Goal: Contribute content: Contribute content

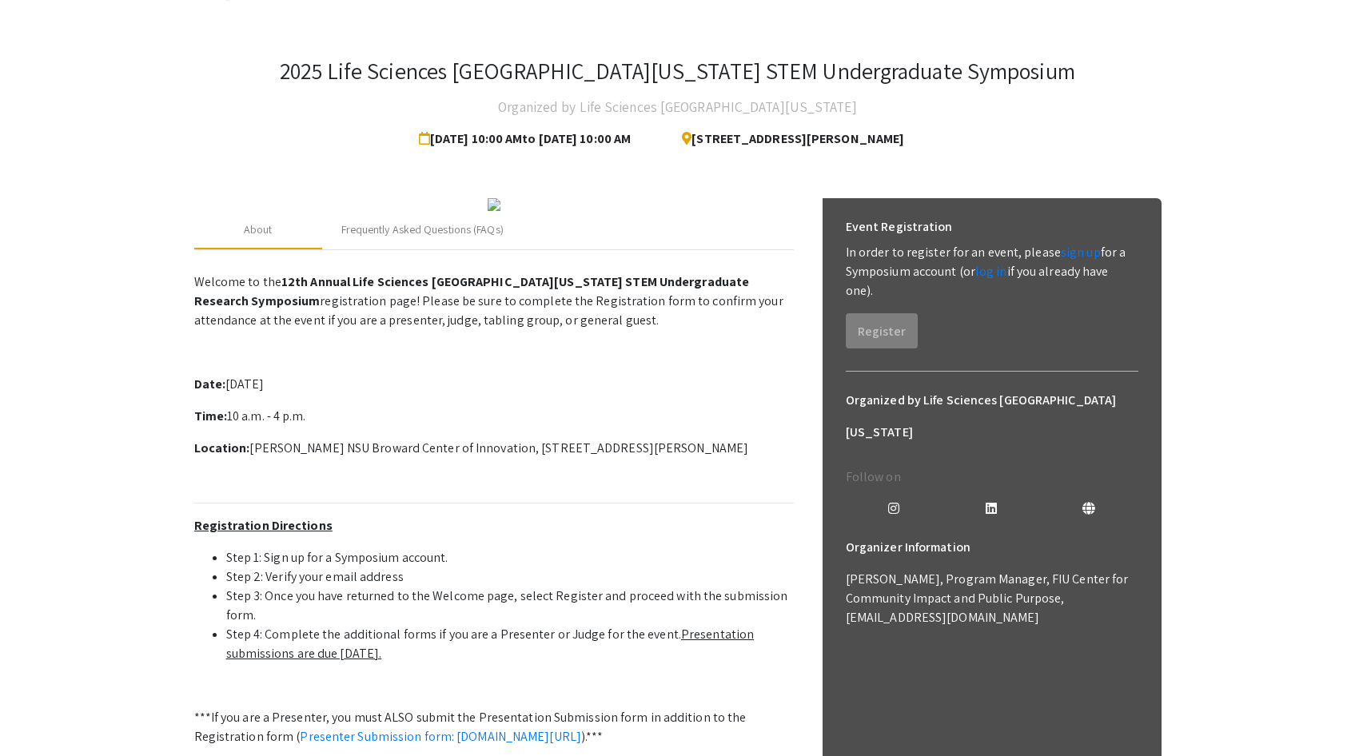
scroll to position [57, 0]
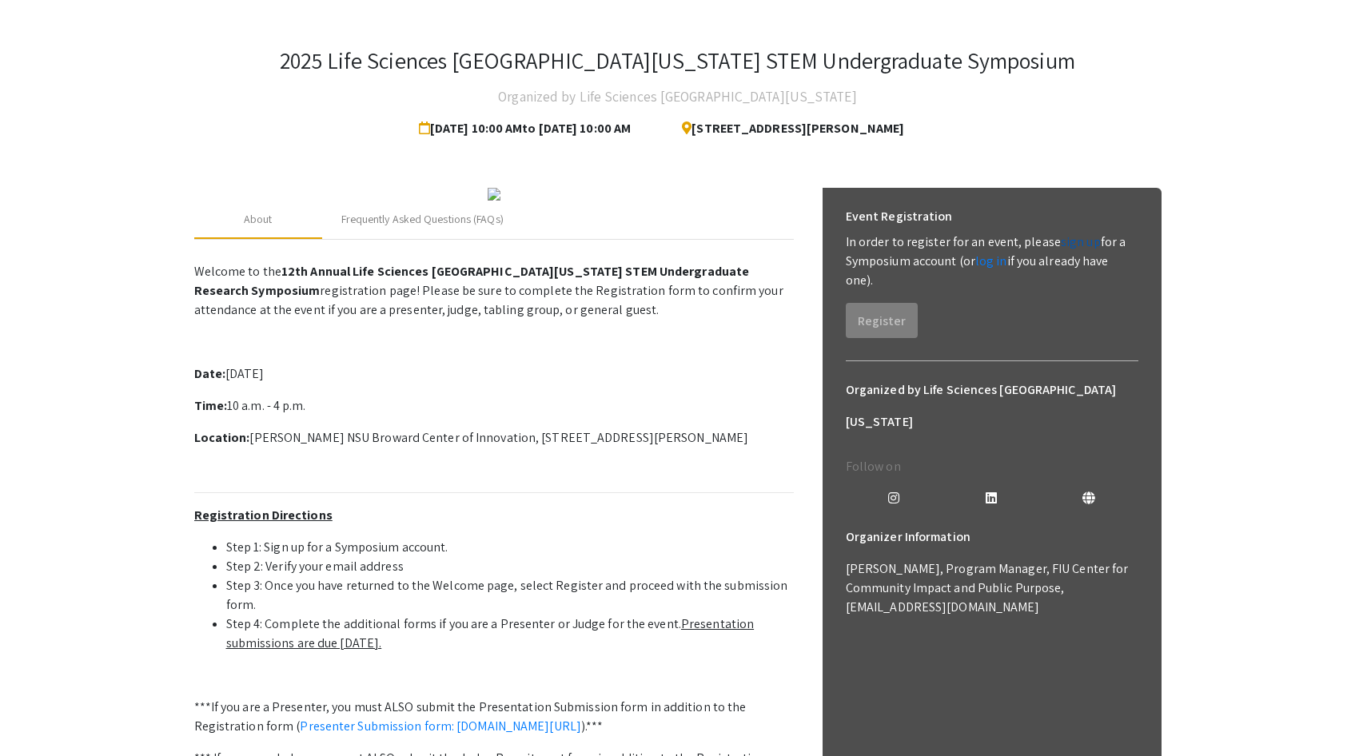
click at [1061, 245] on link "sign up" at bounding box center [1081, 241] width 40 height 17
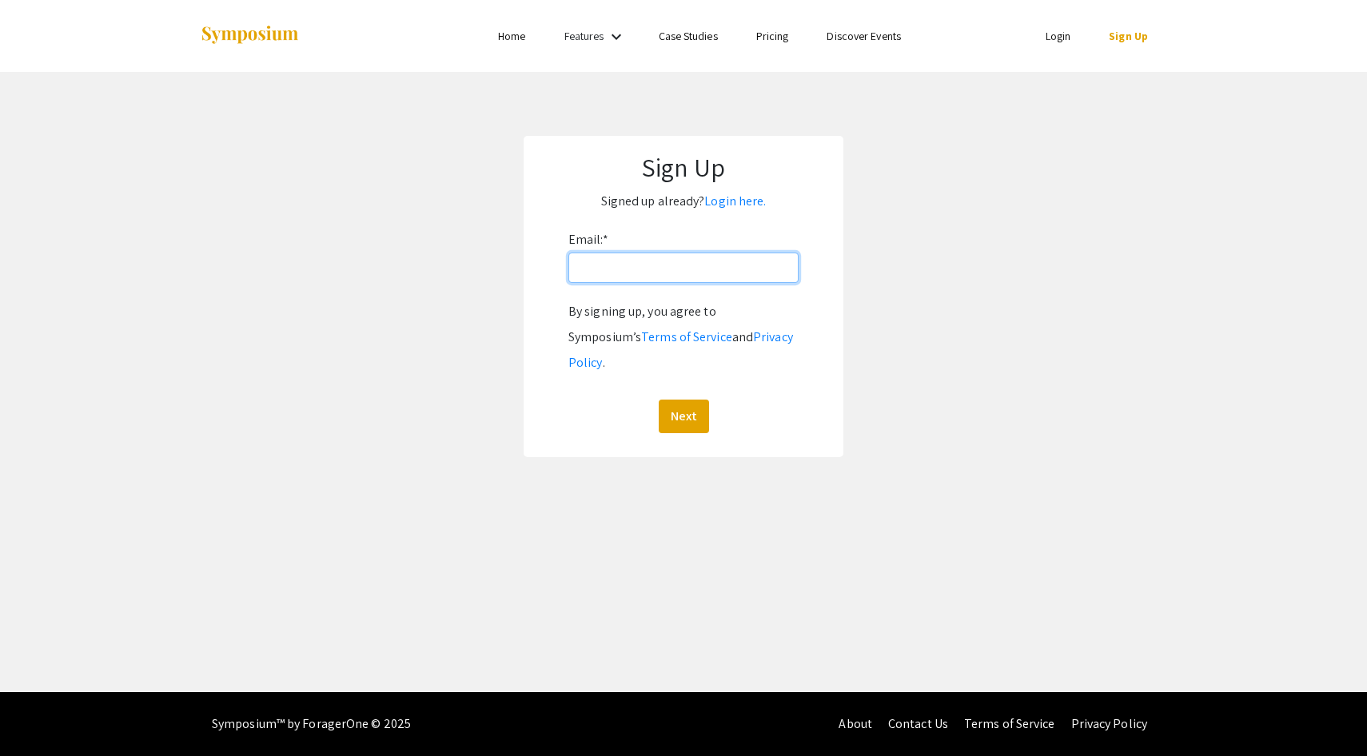
click at [591, 281] on input "Email: *" at bounding box center [684, 268] width 230 height 30
type input "[EMAIL_ADDRESS][DOMAIN_NAME]"
click at [689, 400] on button "Next" at bounding box center [684, 417] width 50 height 34
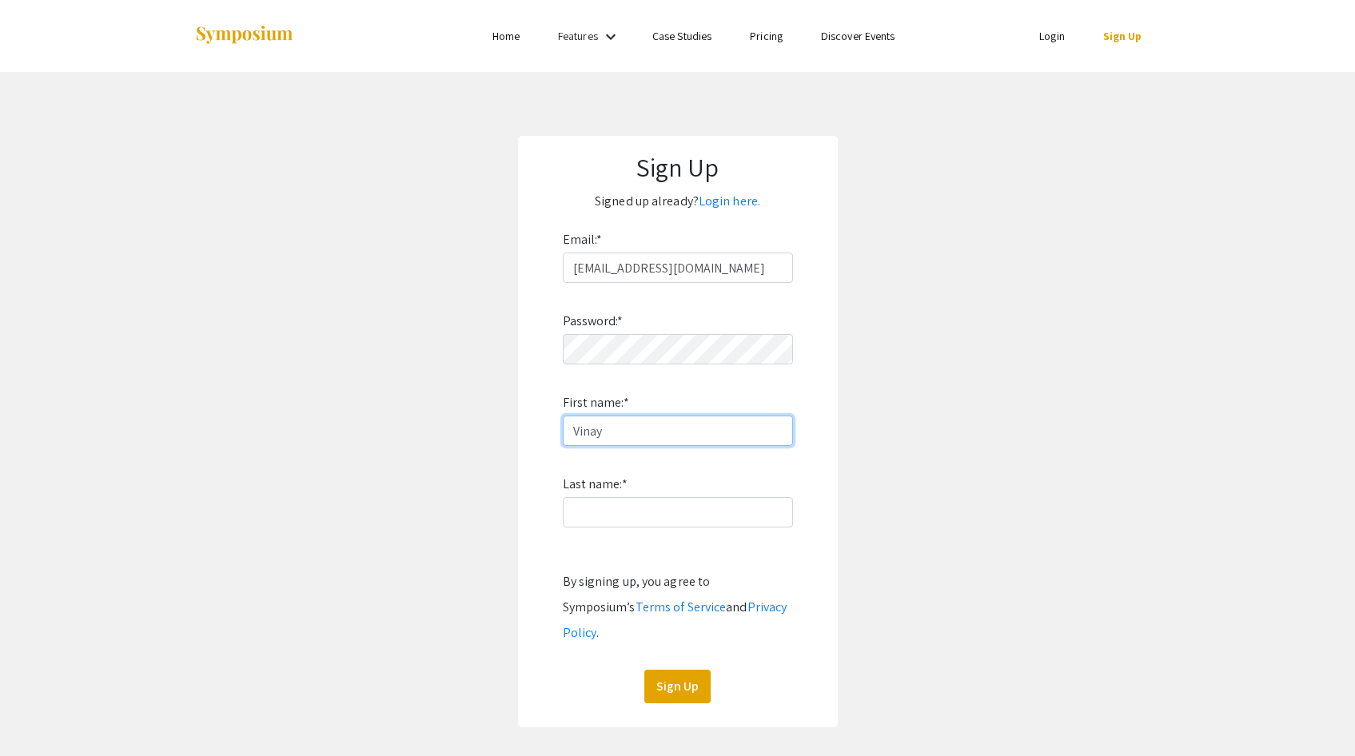
type input "Vinay"
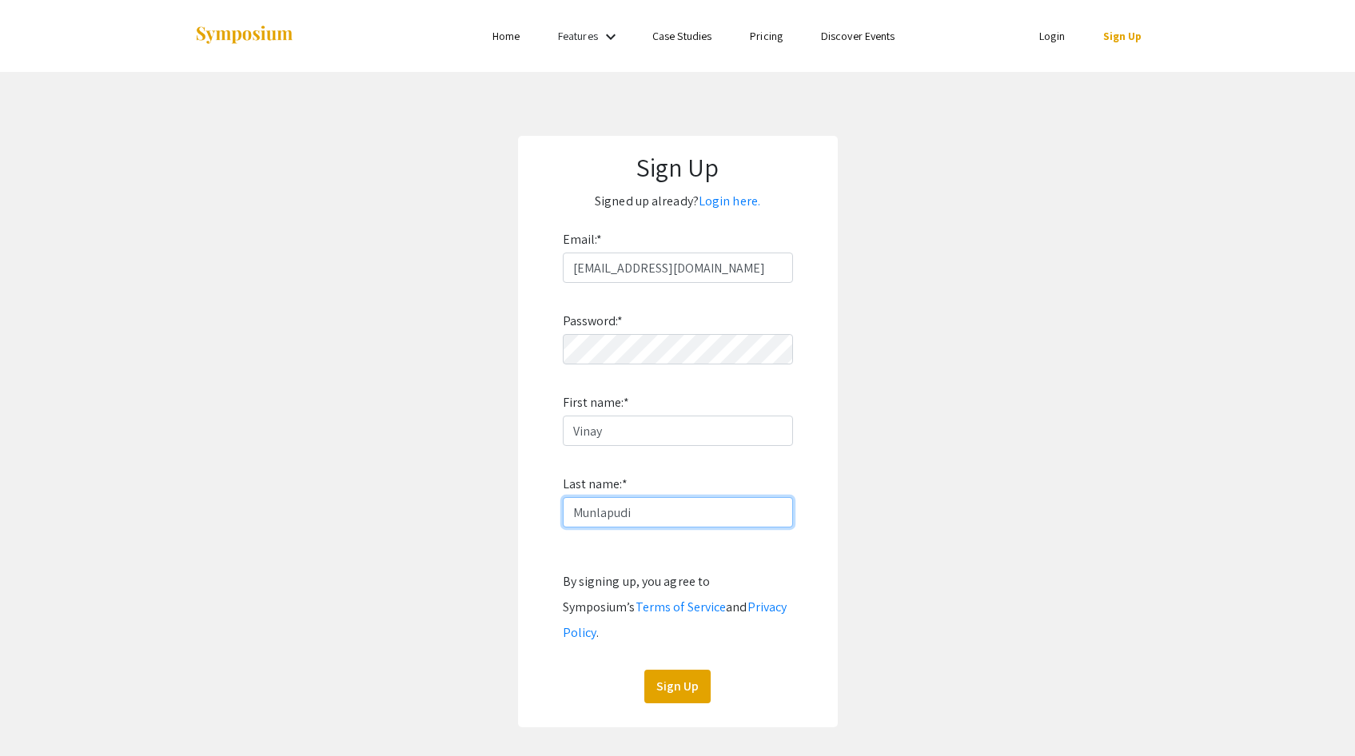
type input "Munlapudi"
click at [681, 678] on div "Sign Up Signed up already? Login here. Email: * [EMAIL_ADDRESS][DOMAIN_NAME] Pa…" at bounding box center [678, 432] width 320 height 592
click at [711, 670] on div "Sign Up" at bounding box center [678, 687] width 230 height 34
click at [669, 670] on button "Sign Up" at bounding box center [678, 687] width 66 height 34
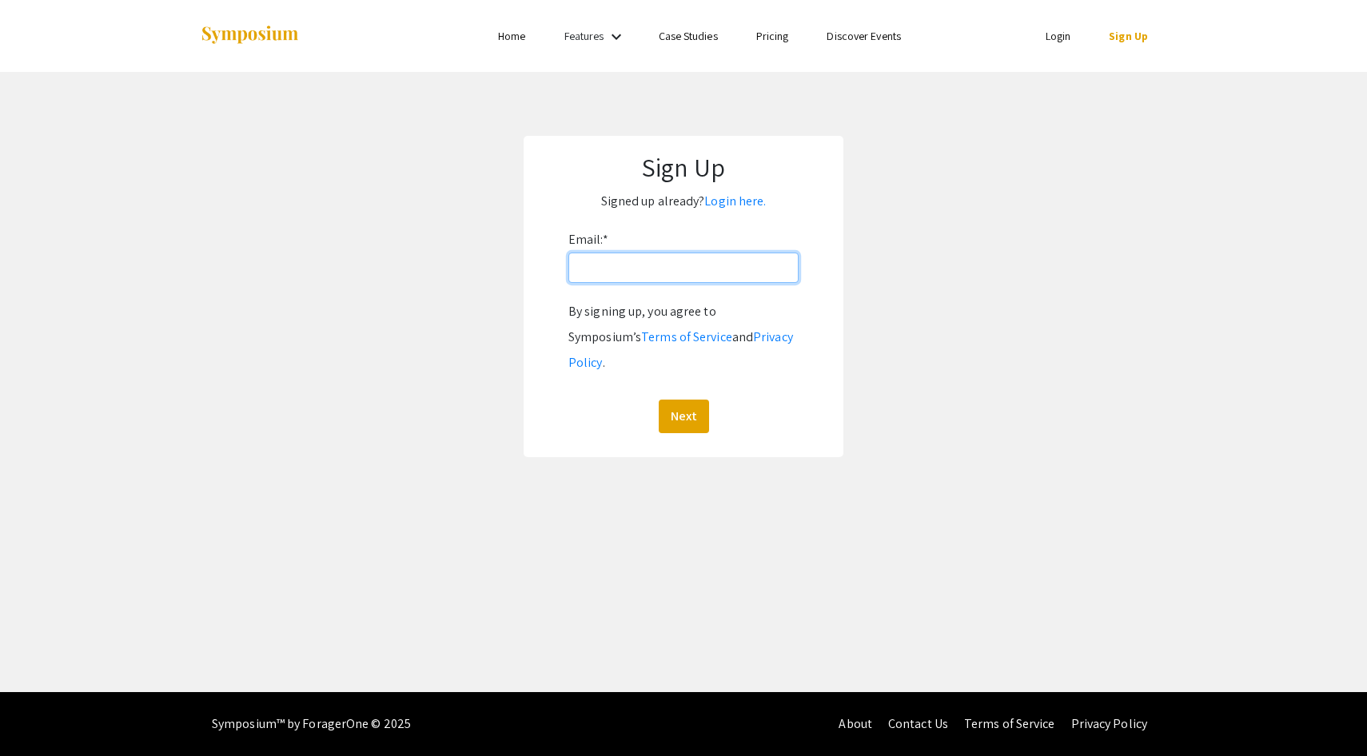
click at [708, 262] on input "Email: *" at bounding box center [684, 268] width 230 height 30
type input "[EMAIL_ADDRESS][DOMAIN_NAME]"
click at [659, 400] on button "Next" at bounding box center [684, 417] width 50 height 34
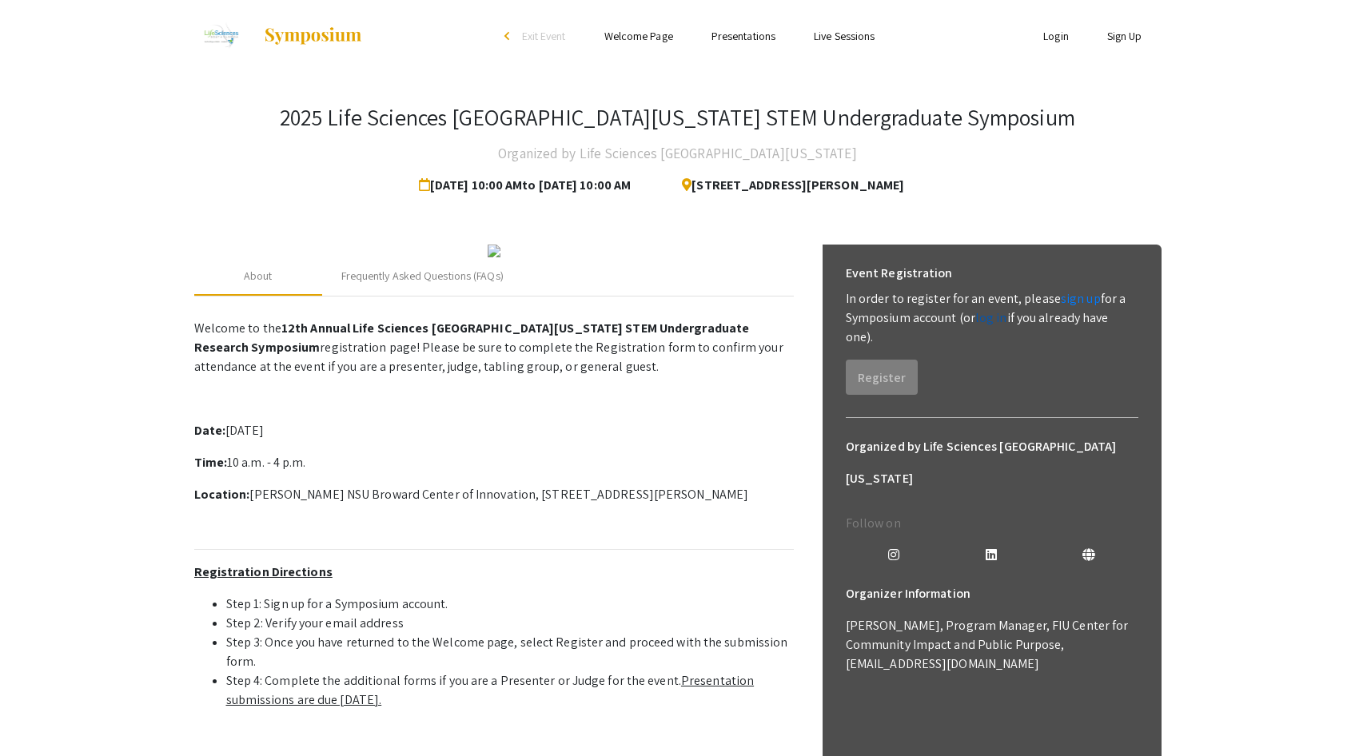
click at [985, 325] on link "log in" at bounding box center [992, 317] width 32 height 17
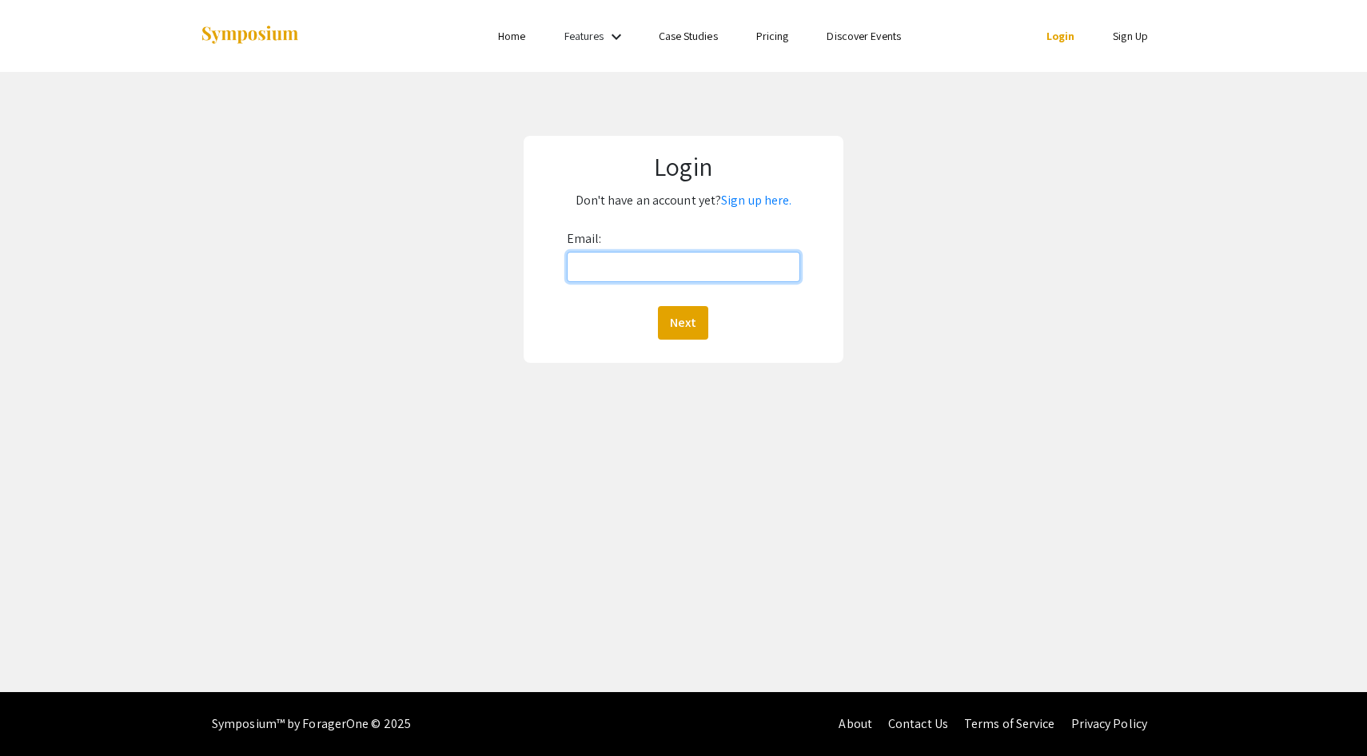
click at [688, 270] on input "Email:" at bounding box center [684, 267] width 234 height 30
type input "[EMAIL_ADDRESS][DOMAIN_NAME]"
click at [670, 317] on button "Next" at bounding box center [683, 323] width 50 height 34
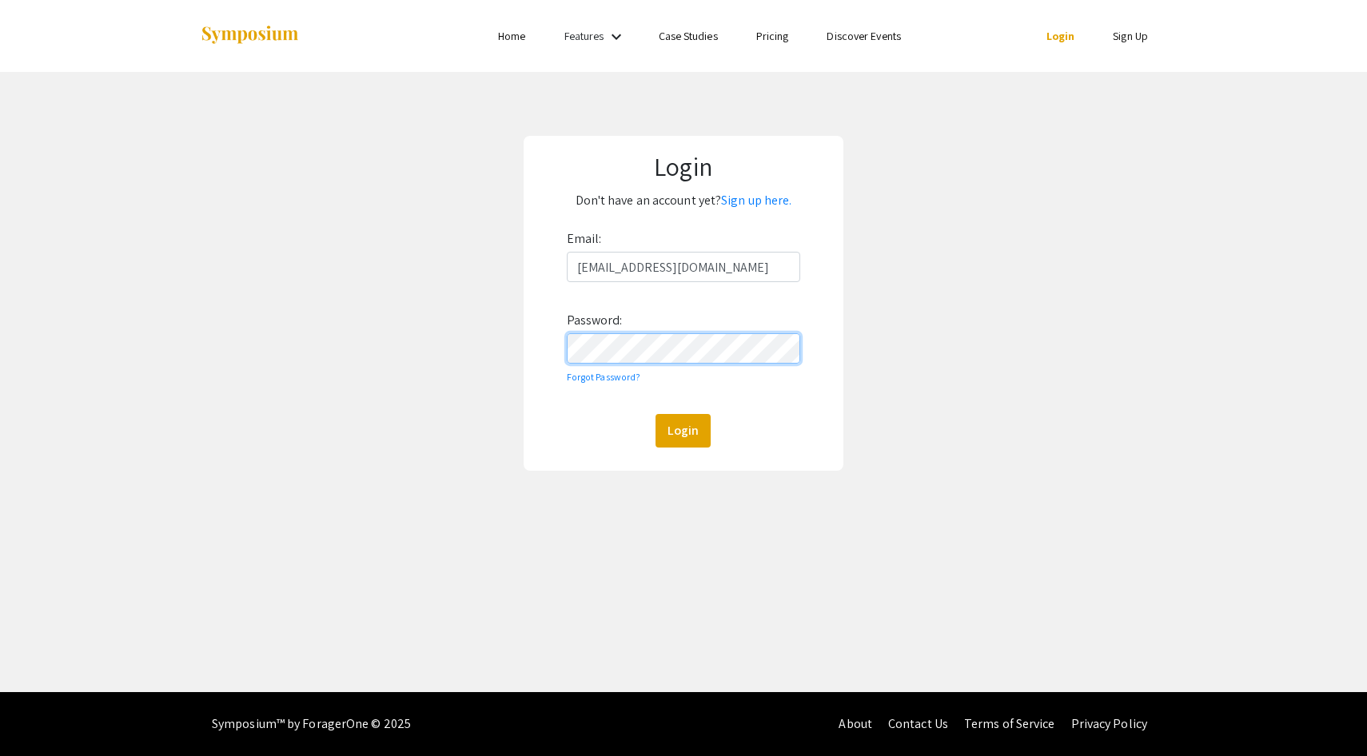
click at [656, 414] on button "Login" at bounding box center [683, 431] width 55 height 34
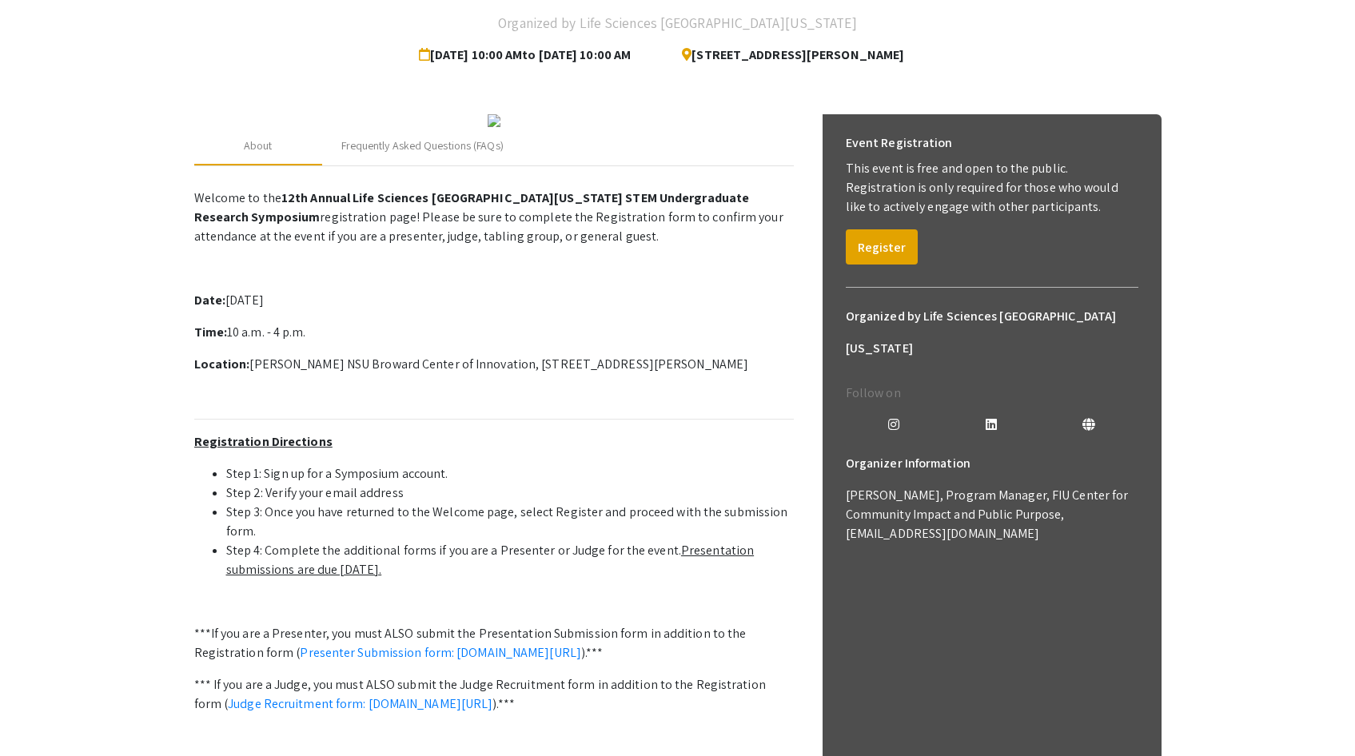
scroll to position [180, 0]
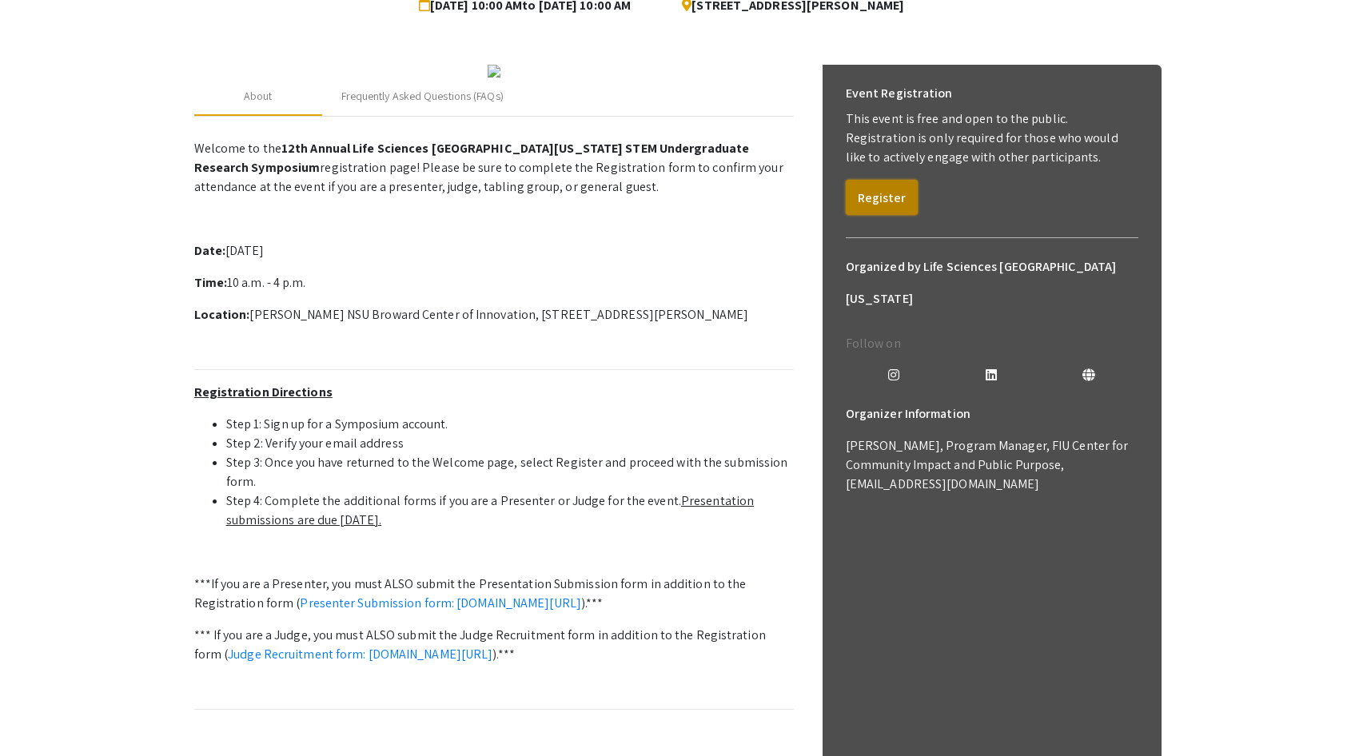
click at [883, 192] on button "Register" at bounding box center [882, 197] width 72 height 35
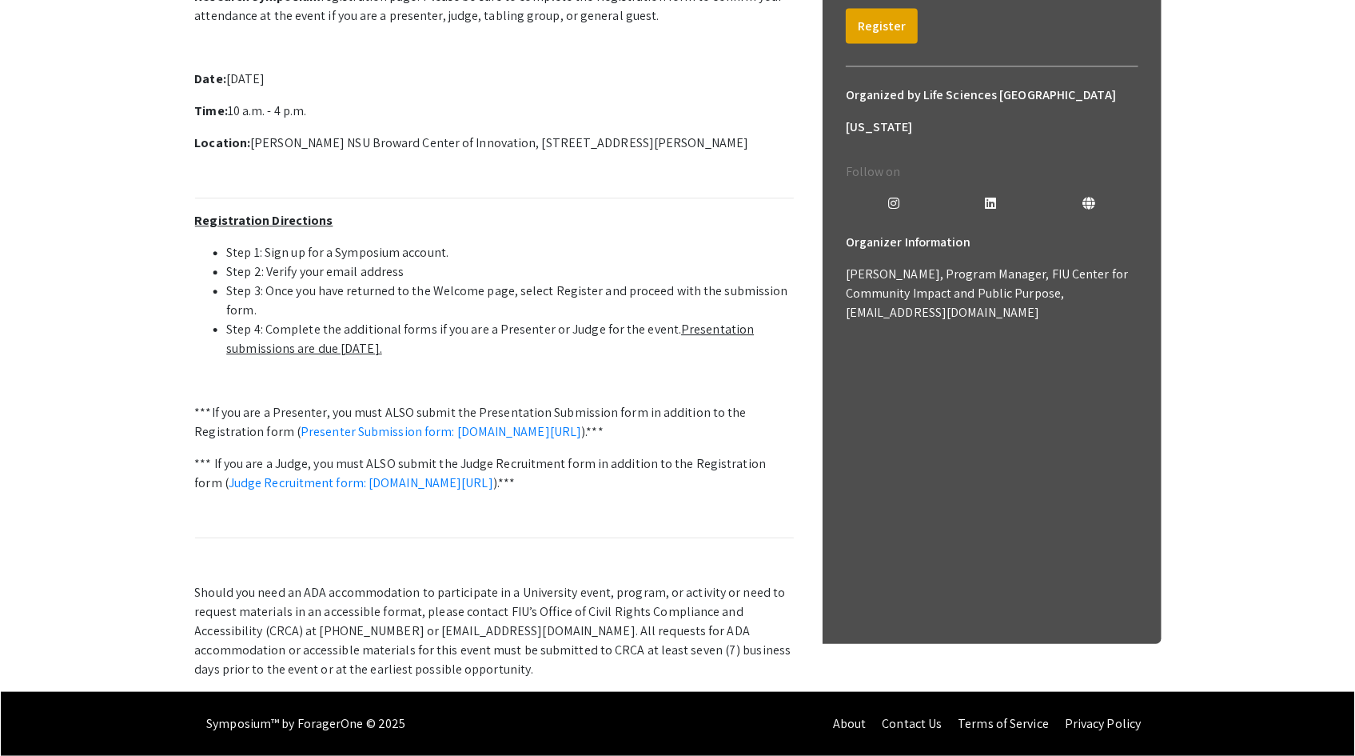
scroll to position [517, 0]
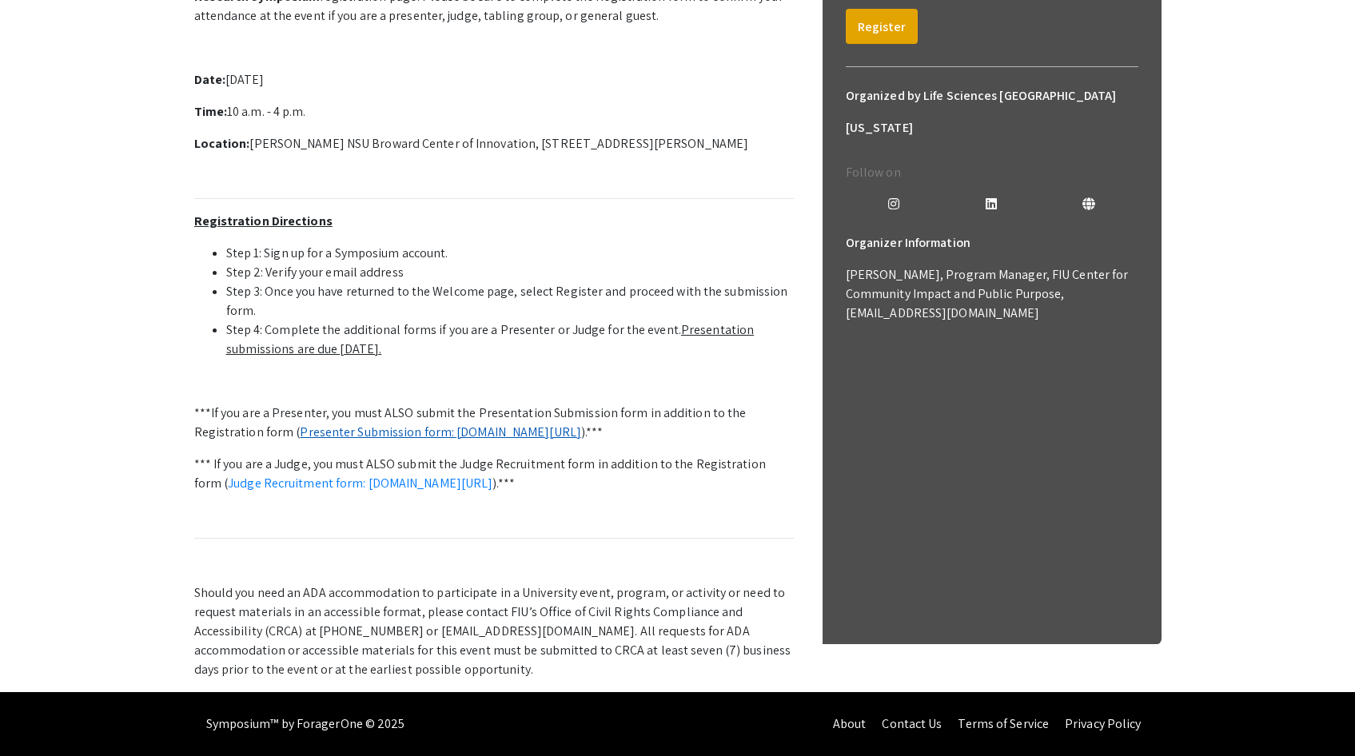
click at [360, 424] on link "Presenter Submission form: symposium.foragerone.com/lssfsymposium2025/submission" at bounding box center [440, 432] width 281 height 17
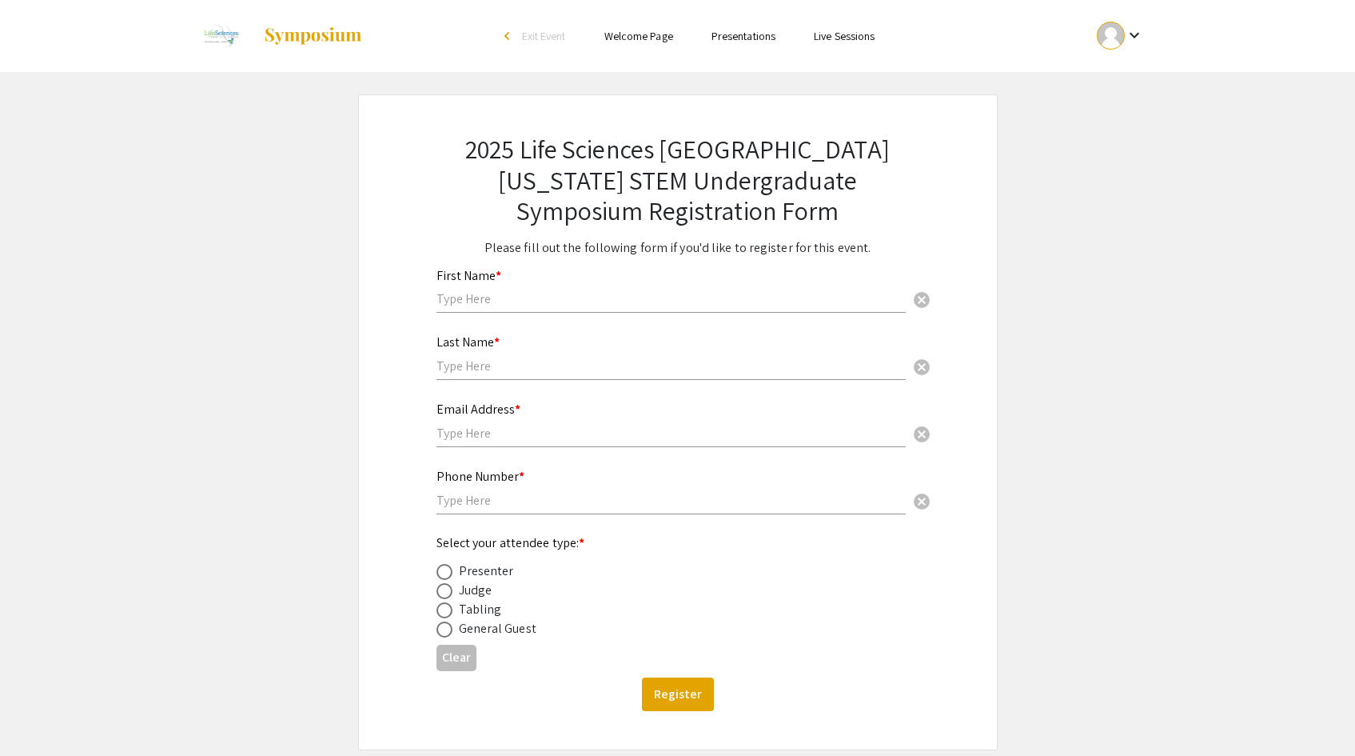
click at [481, 314] on div "First Name * cancel" at bounding box center [671, 291] width 469 height 77
click at [481, 308] on div "First Name * cancel" at bounding box center [671, 283] width 469 height 61
click at [480, 301] on input "text" at bounding box center [671, 298] width 469 height 17
type input "Vinay"
type input "Munlapudi"
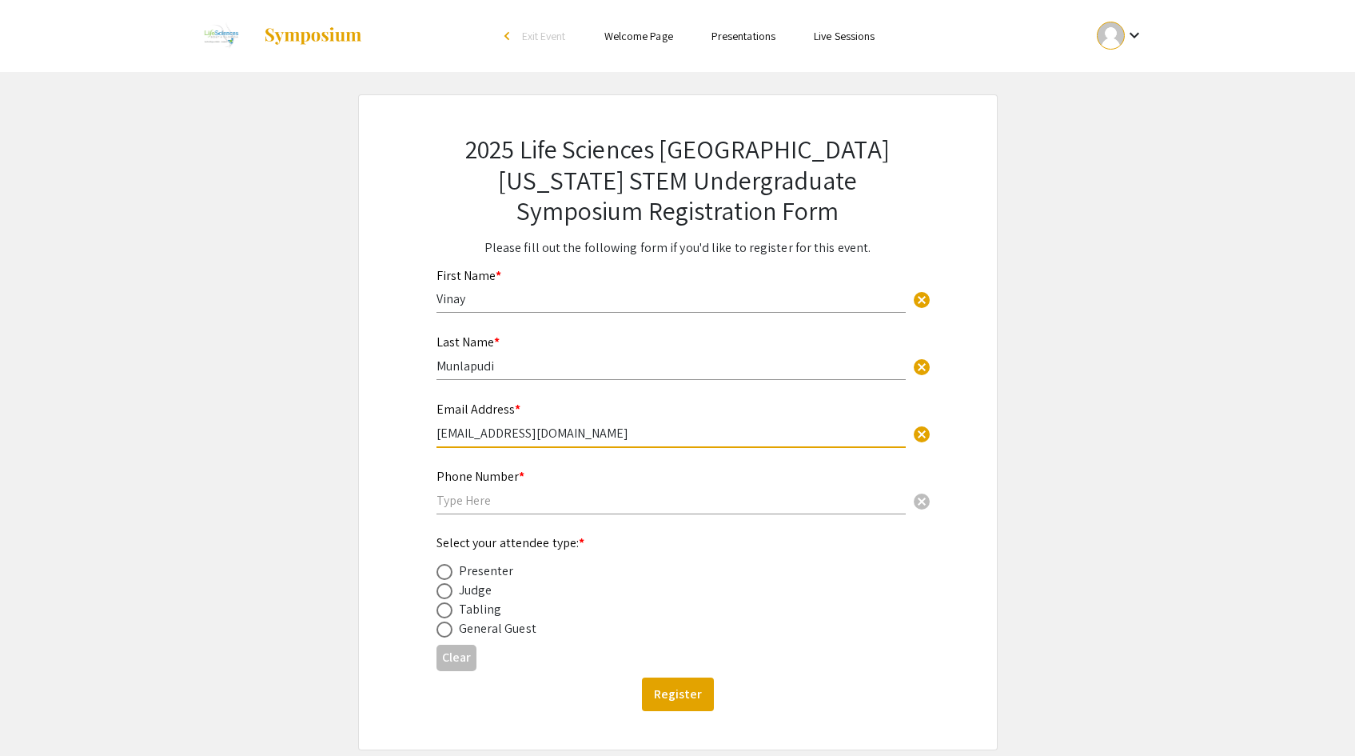
type input "[EMAIL_ADDRESS][DOMAIN_NAME]"
type input "9049070153"
click at [446, 569] on span at bounding box center [445, 572] width 16 height 16
click at [446, 569] on input "radio" at bounding box center [445, 572] width 16 height 16
radio input "true"
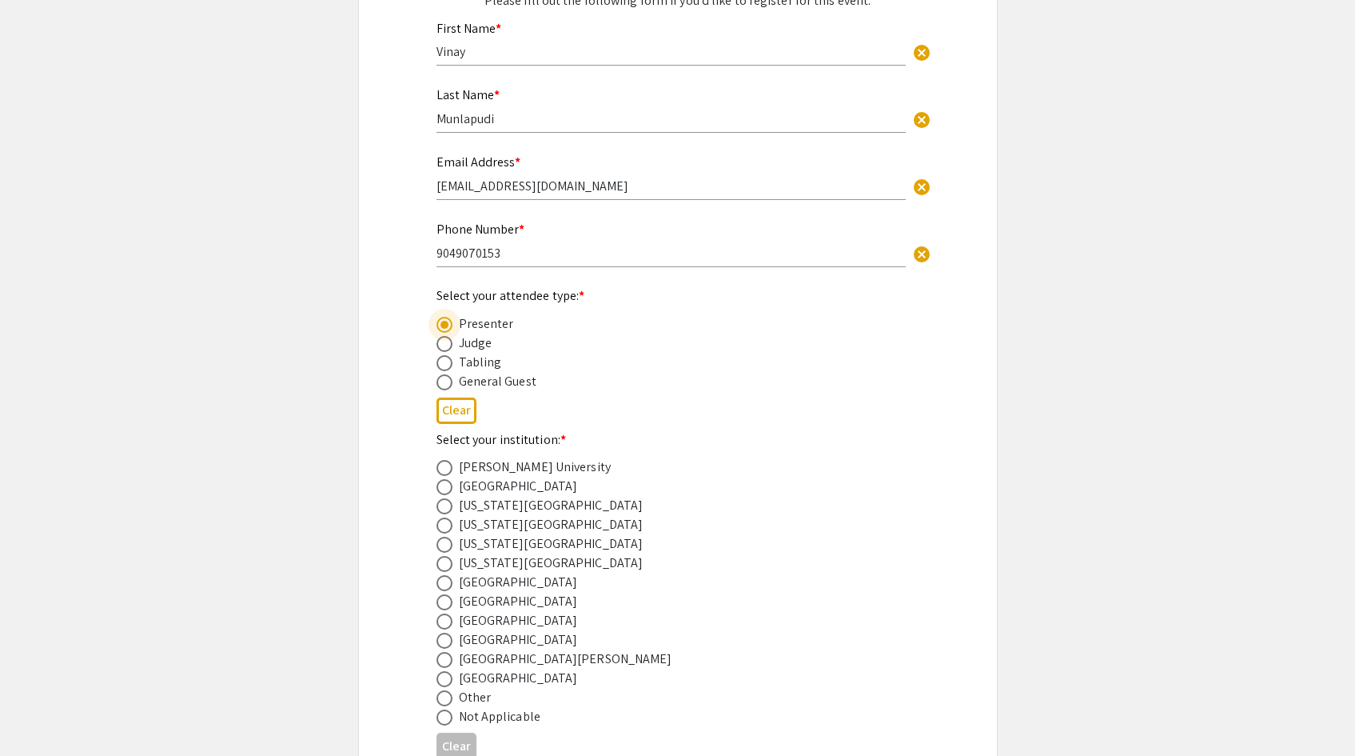
scroll to position [254, 0]
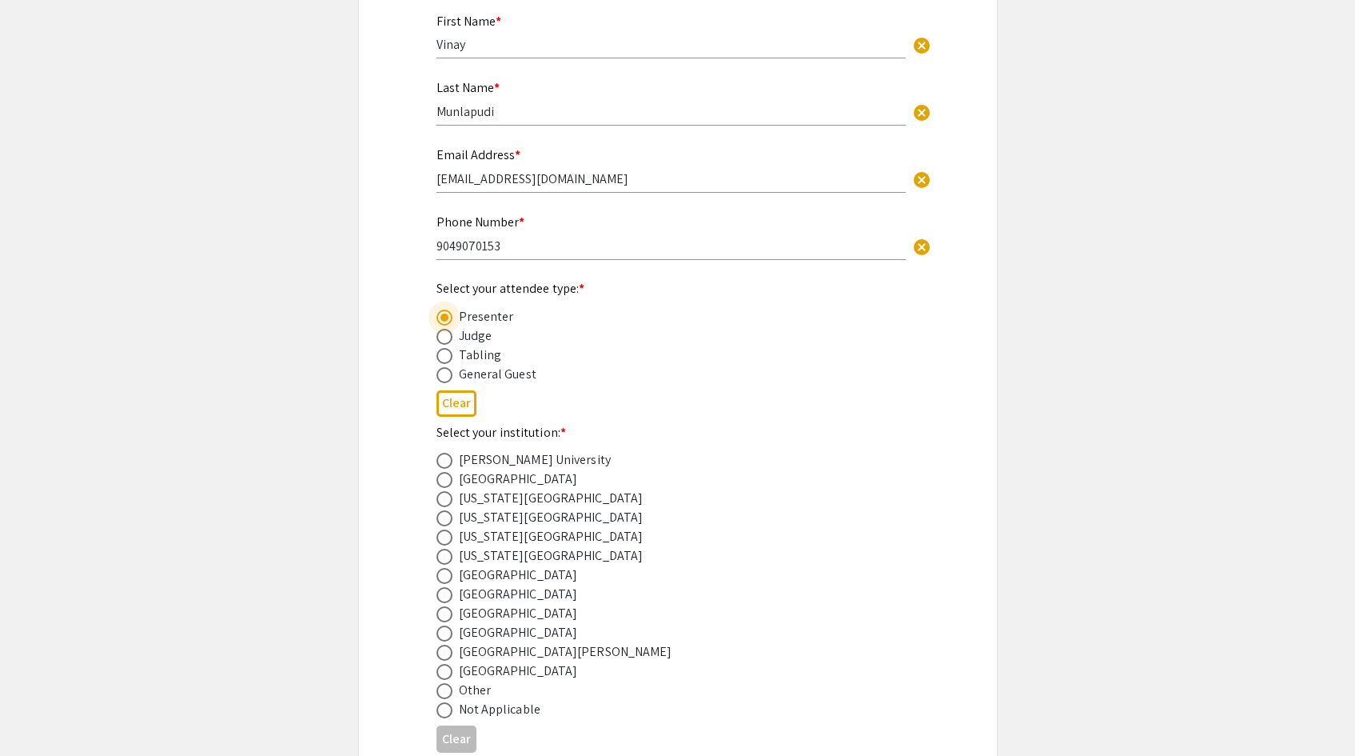
click at [447, 612] on span at bounding box center [445, 614] width 16 height 16
click at [447, 612] on input "radio" at bounding box center [445, 614] width 16 height 16
radio input "true"
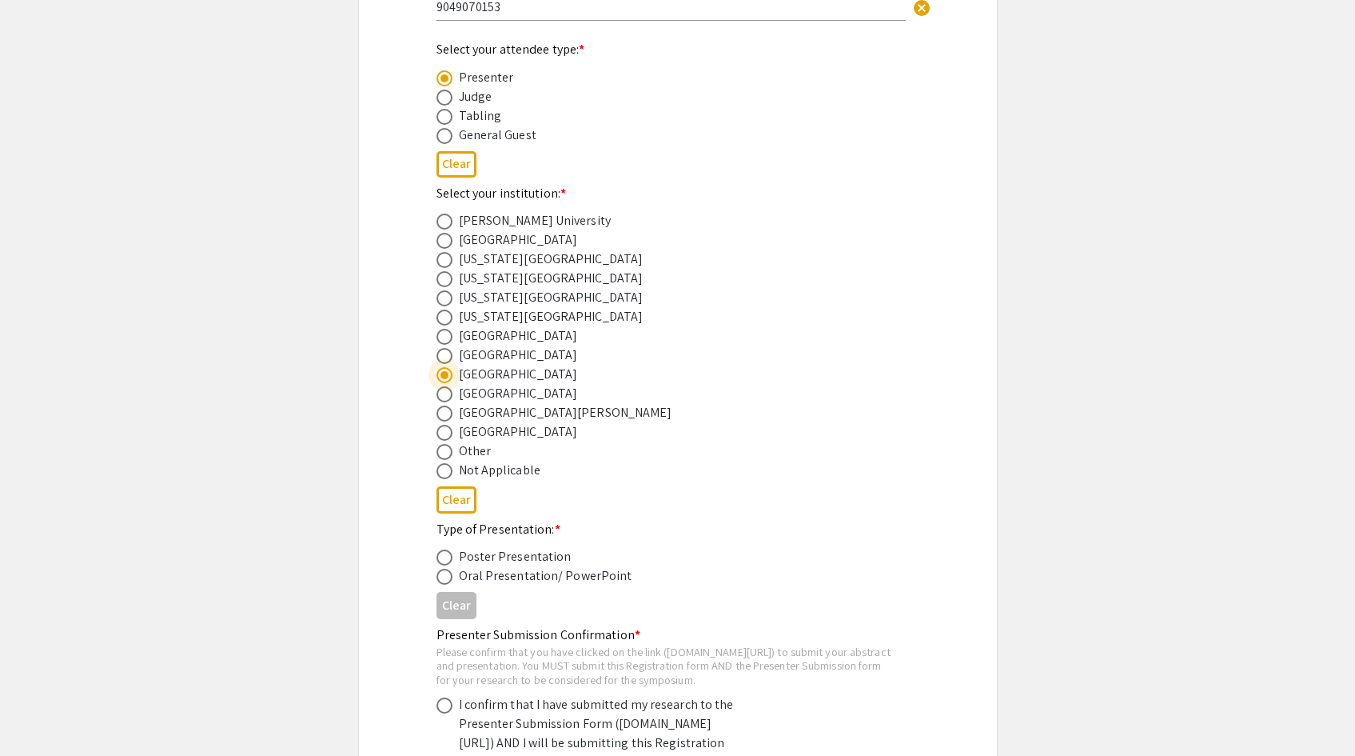
scroll to position [659, 0]
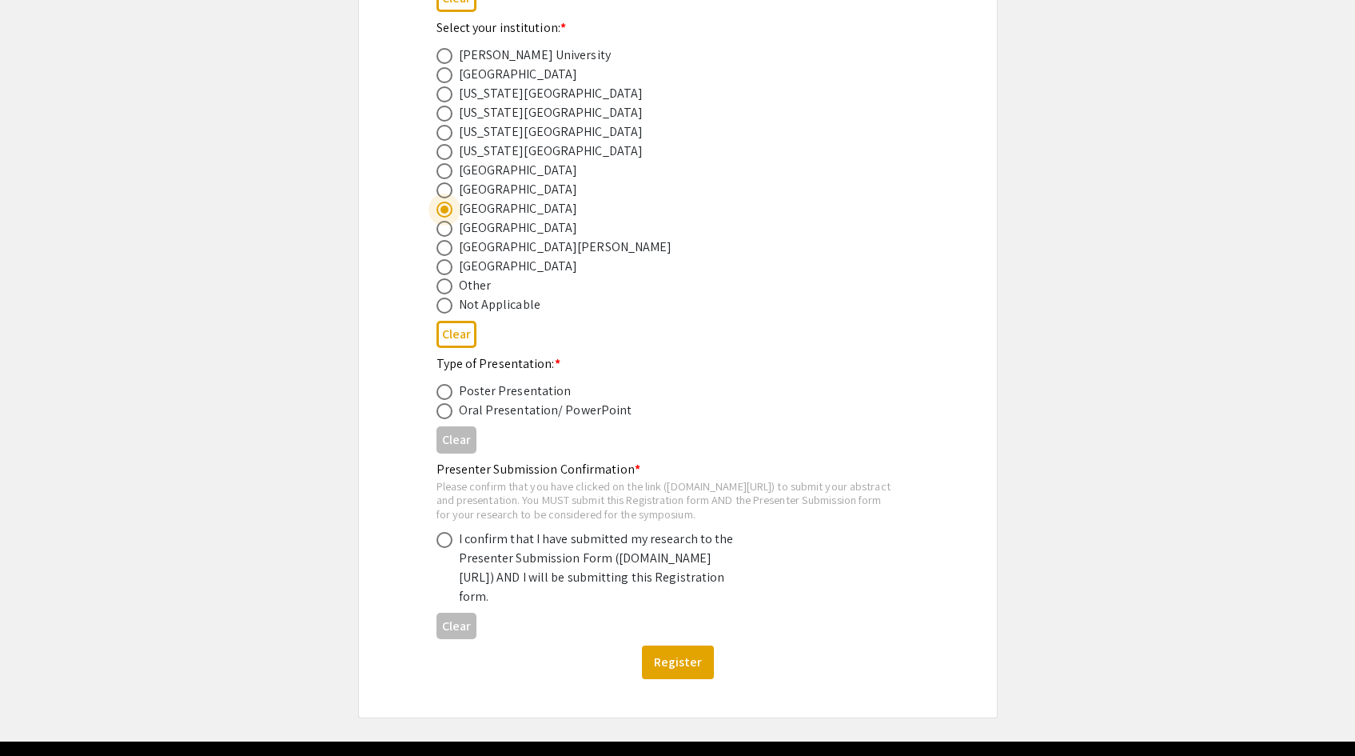
click at [442, 397] on span at bounding box center [445, 392] width 16 height 16
click at [442, 397] on input "radio" at bounding box center [445, 392] width 16 height 16
radio input "true"
click at [445, 414] on span at bounding box center [445, 411] width 16 height 16
click at [445, 414] on input "radio" at bounding box center [445, 411] width 16 height 16
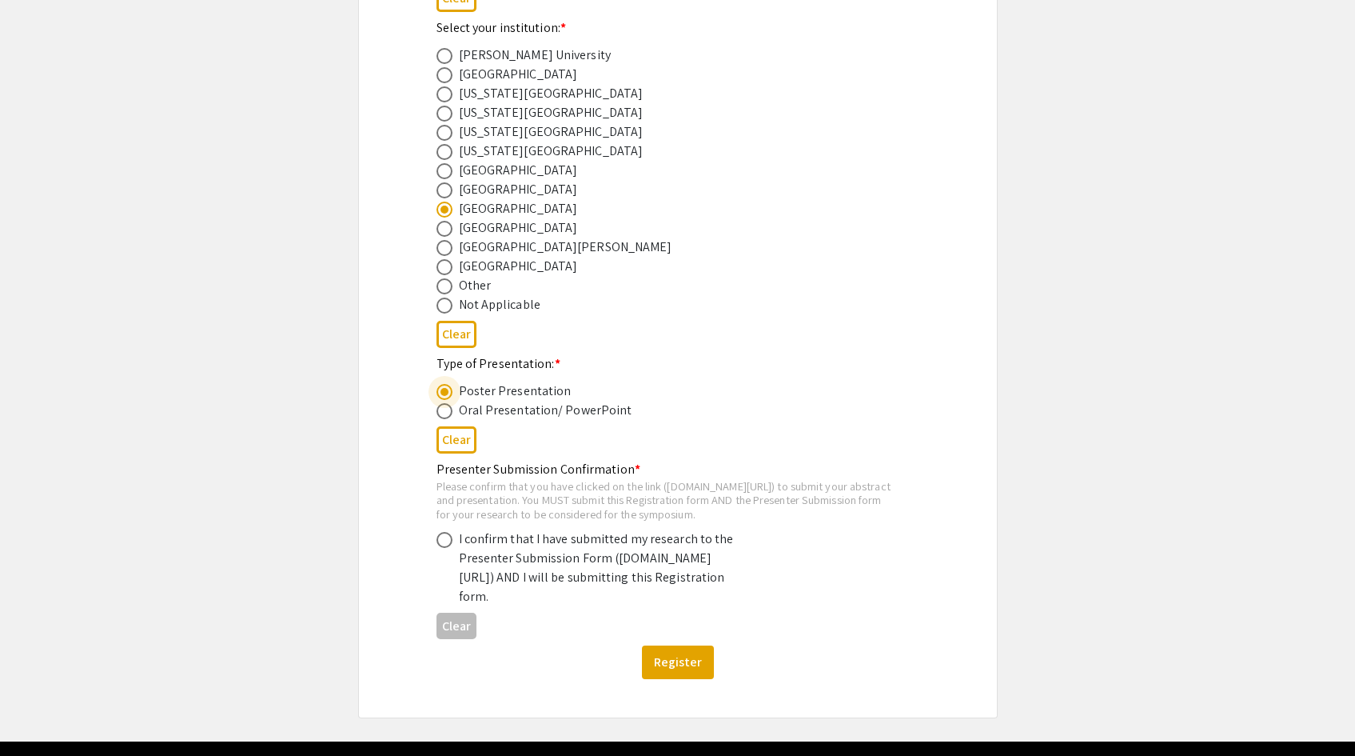
radio input "true"
click at [447, 548] on span at bounding box center [445, 540] width 16 height 16
click at [447, 548] on input "radio" at bounding box center [445, 540] width 16 height 16
radio input "true"
click at [658, 679] on button "Register" at bounding box center [678, 662] width 72 height 34
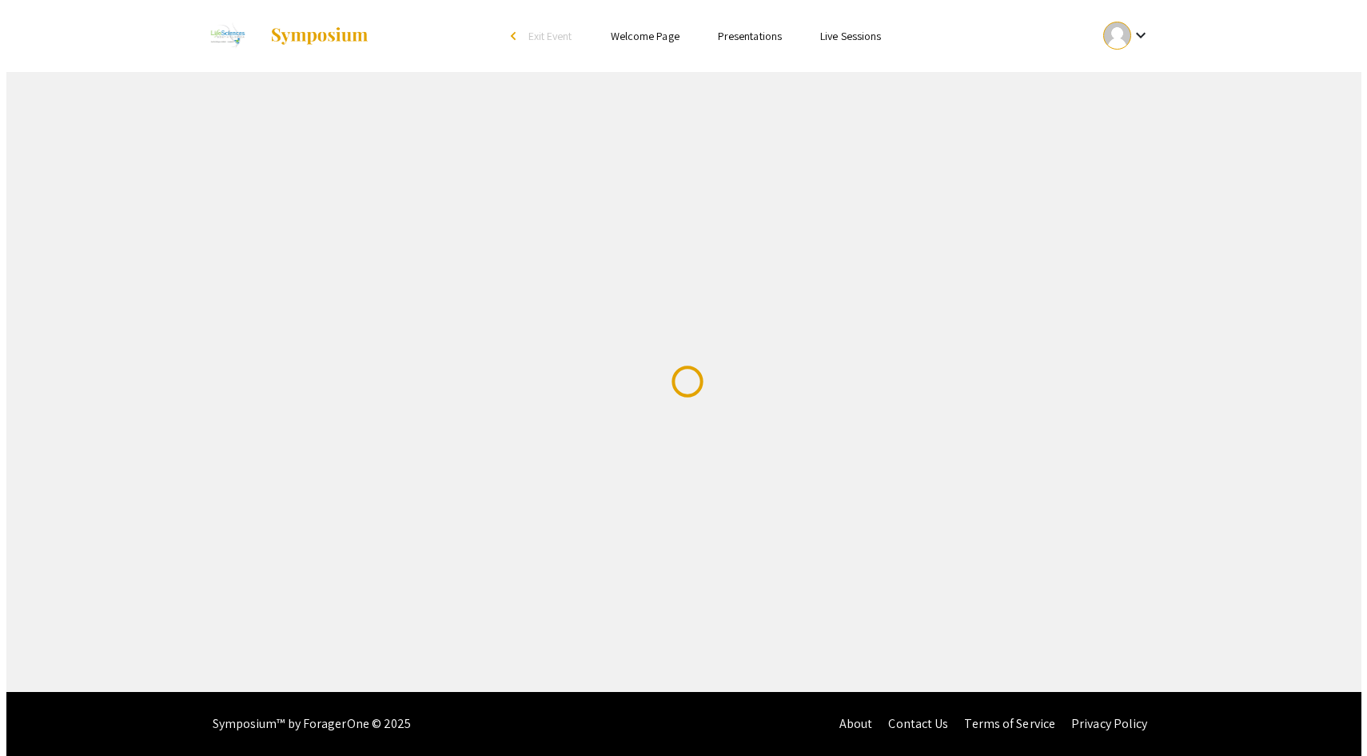
scroll to position [0, 0]
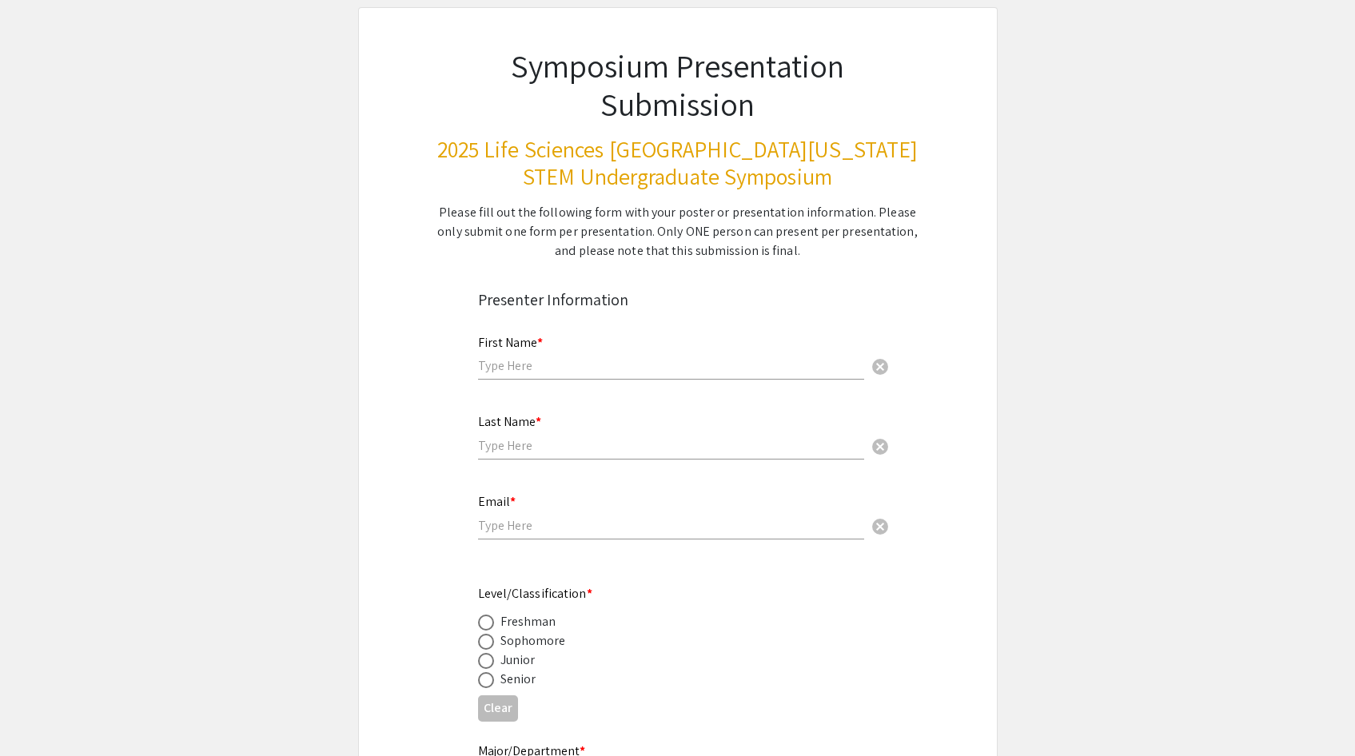
scroll to position [120, 0]
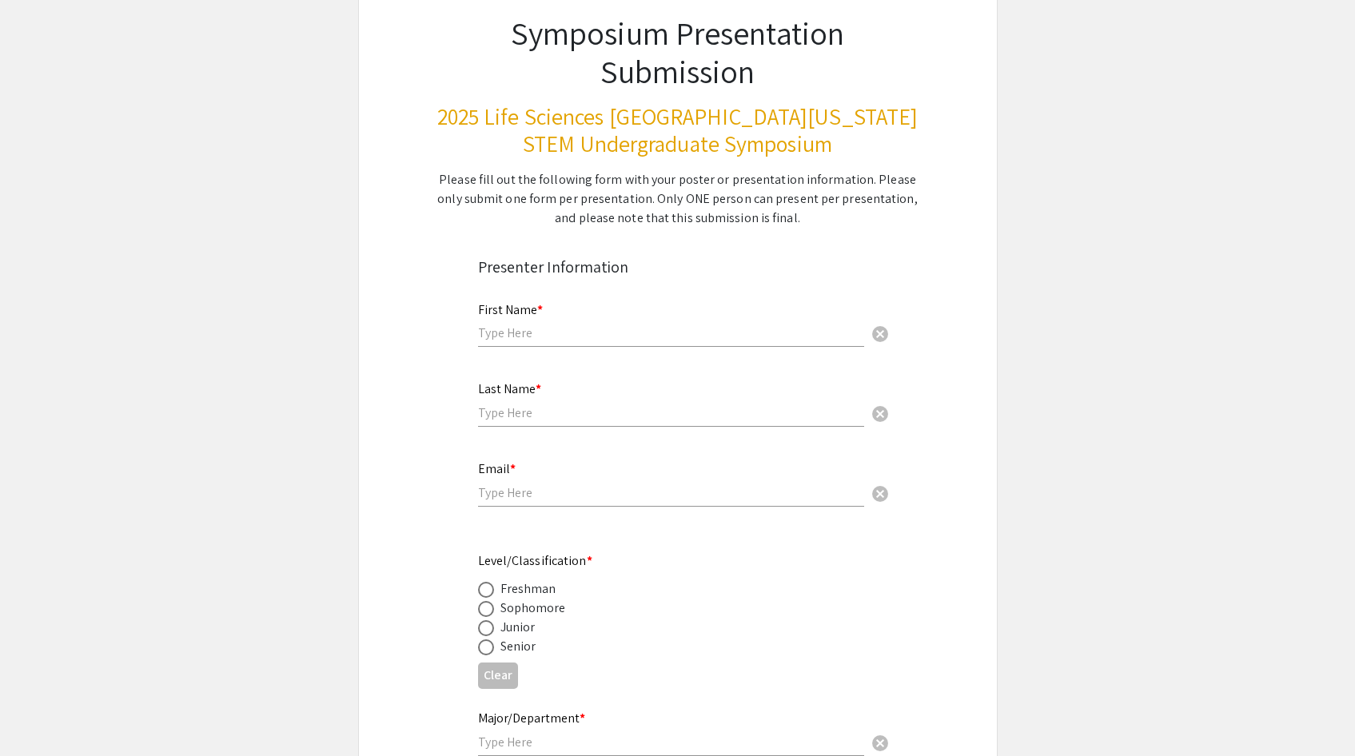
click at [541, 322] on div "First Name * cancel" at bounding box center [671, 317] width 386 height 61
click at [541, 333] on input "text" at bounding box center [671, 333] width 386 height 17
type input "Vinay"
type input "Munlapudi"
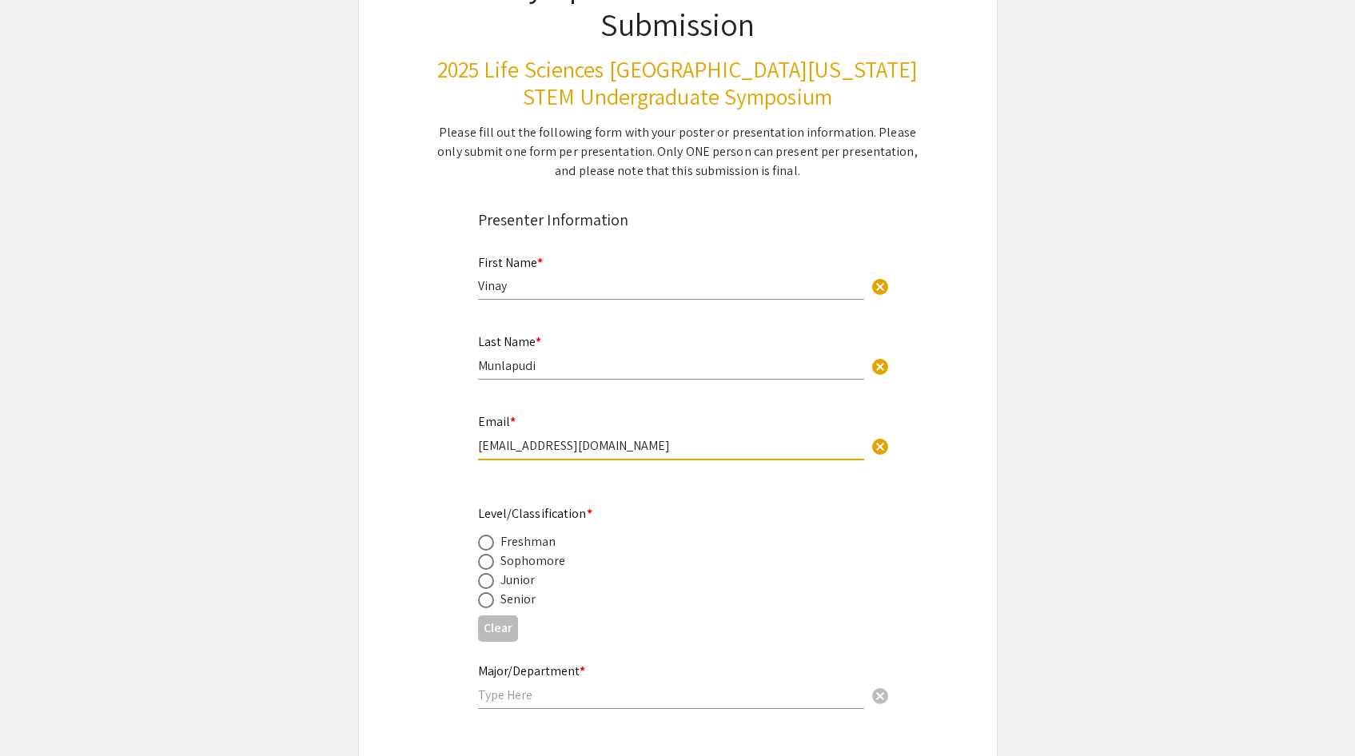
scroll to position [168, 0]
type input "[EMAIL_ADDRESS][DOMAIN_NAME]"
click at [491, 580] on span at bounding box center [486, 581] width 16 height 16
click at [491, 580] on input "radio" at bounding box center [486, 581] width 16 height 16
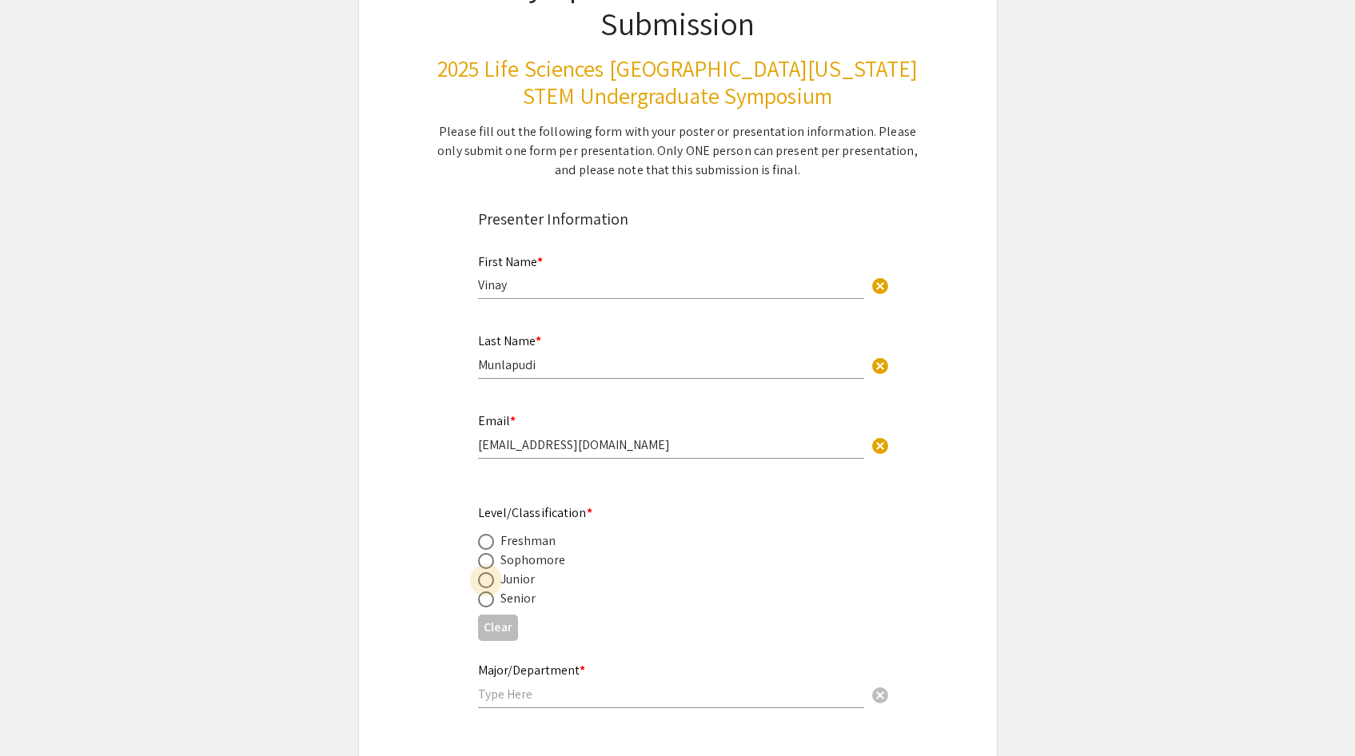
radio input "true"
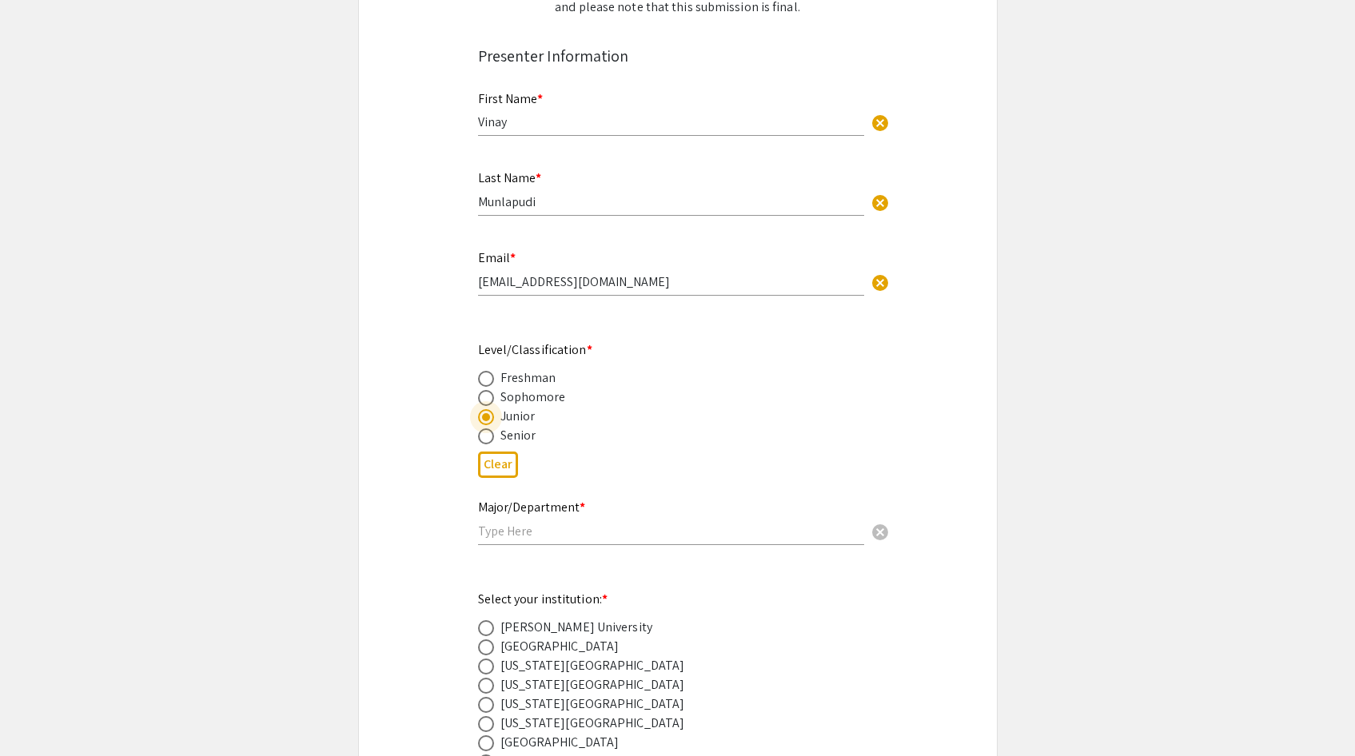
scroll to position [370, 0]
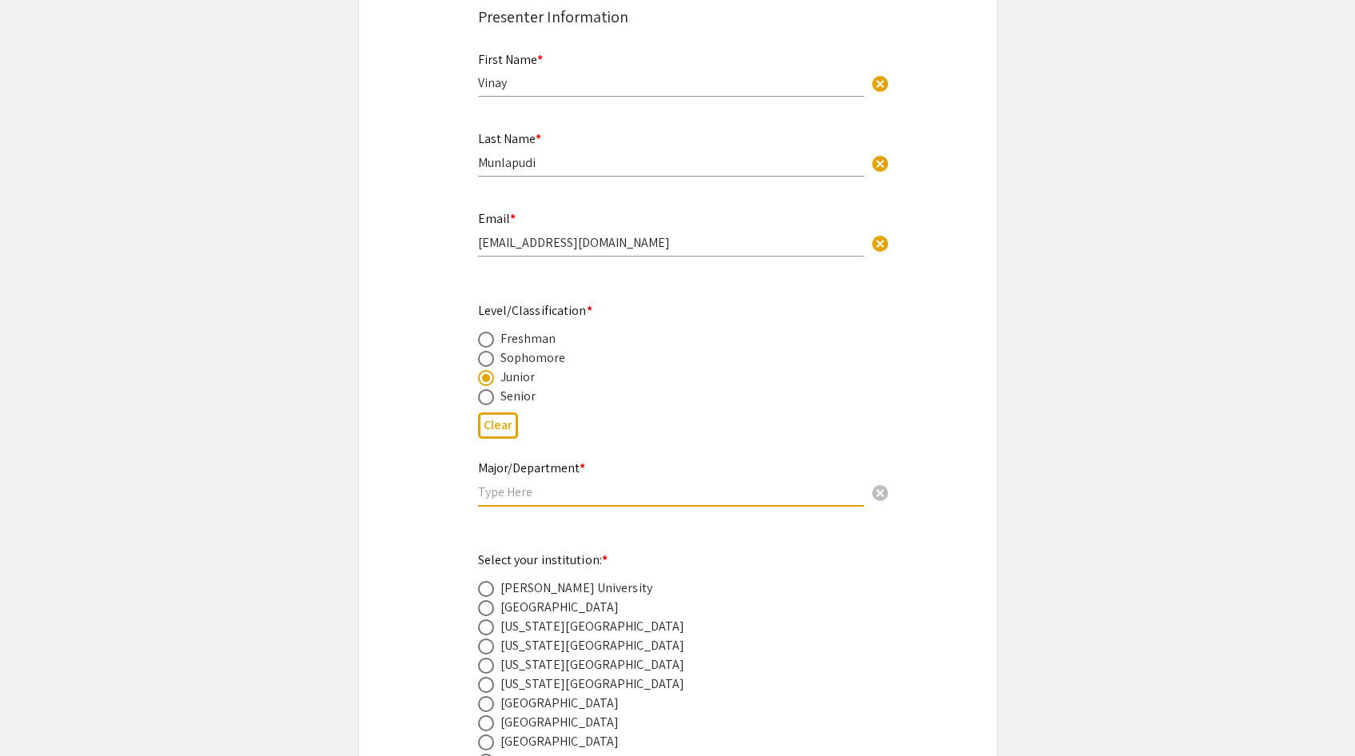
click at [552, 486] on input "text" at bounding box center [671, 492] width 386 height 17
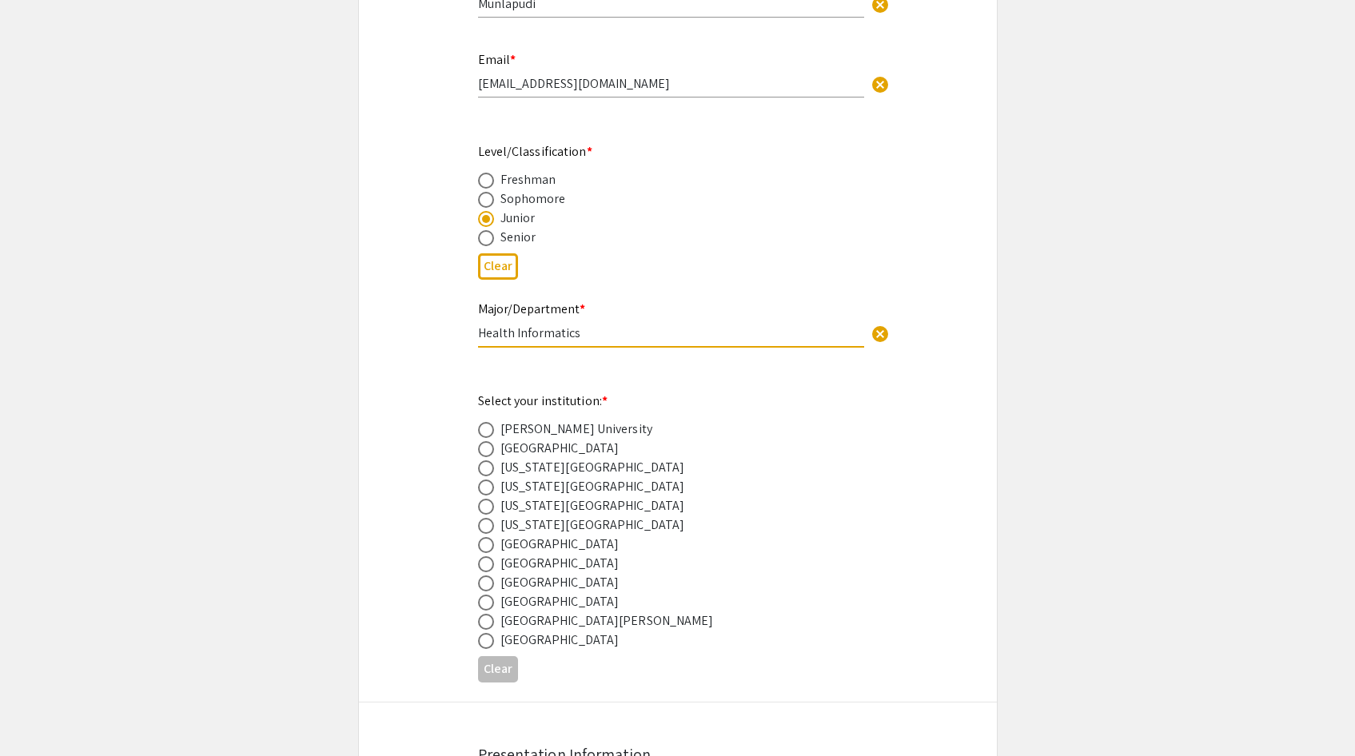
scroll to position [530, 0]
type input "Health Informatics"
click at [497, 593] on mat-radio-button at bounding box center [489, 601] width 22 height 19
click at [491, 591] on span at bounding box center [486, 583] width 16 height 16
click at [491, 591] on input "radio" at bounding box center [486, 583] width 16 height 16
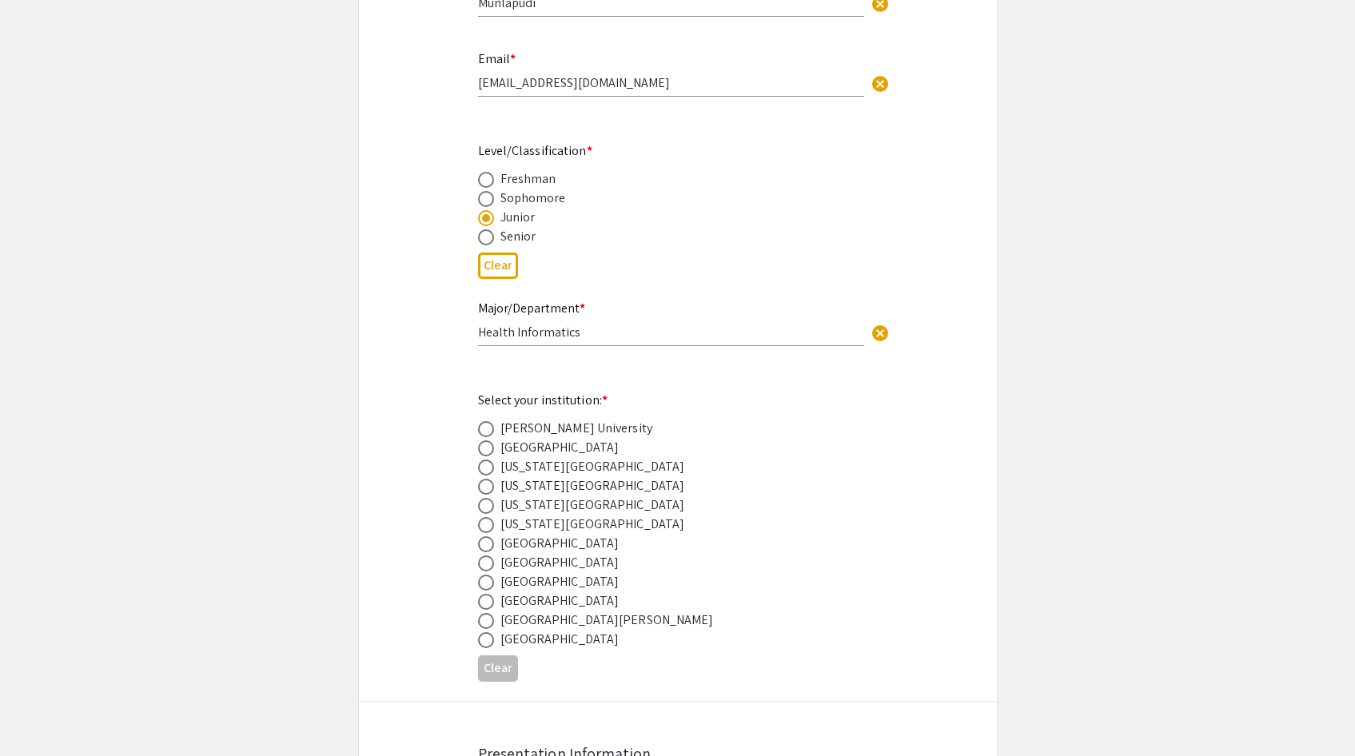
radio input "true"
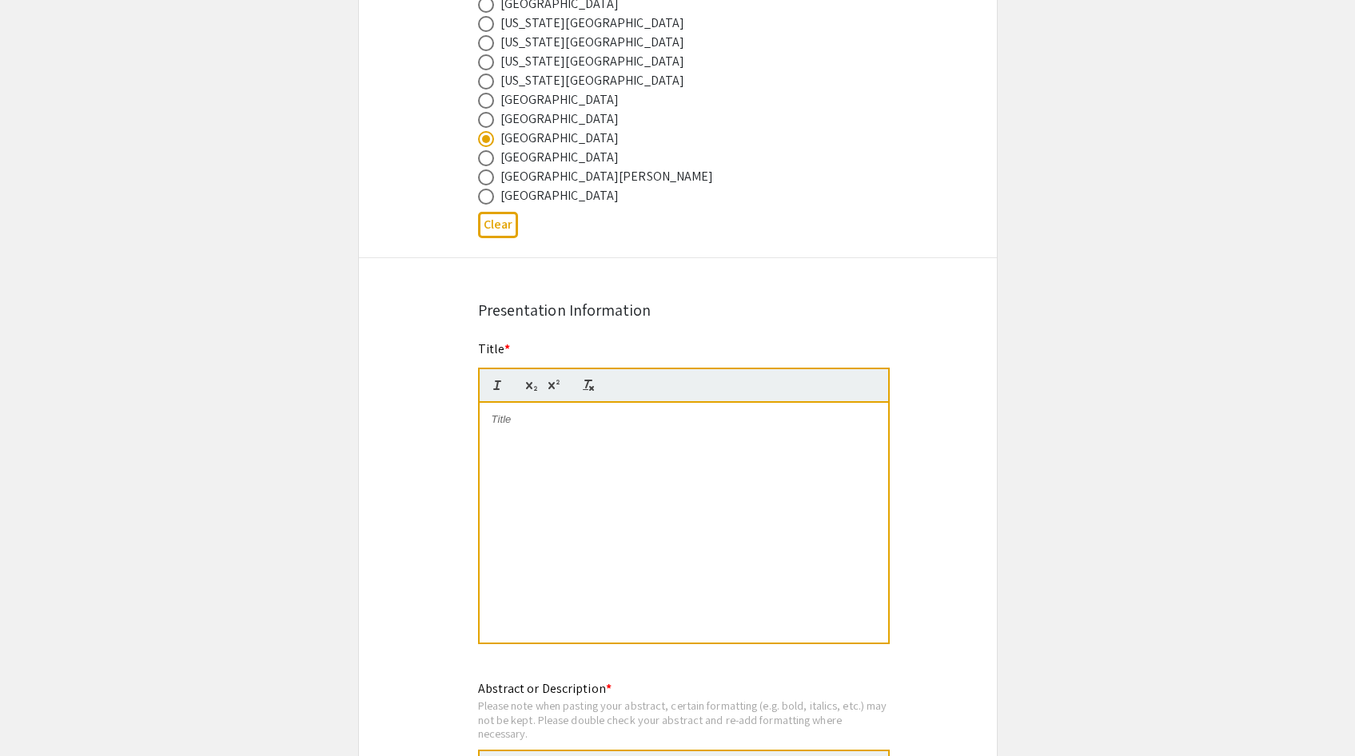
click at [586, 432] on div at bounding box center [684, 523] width 409 height 240
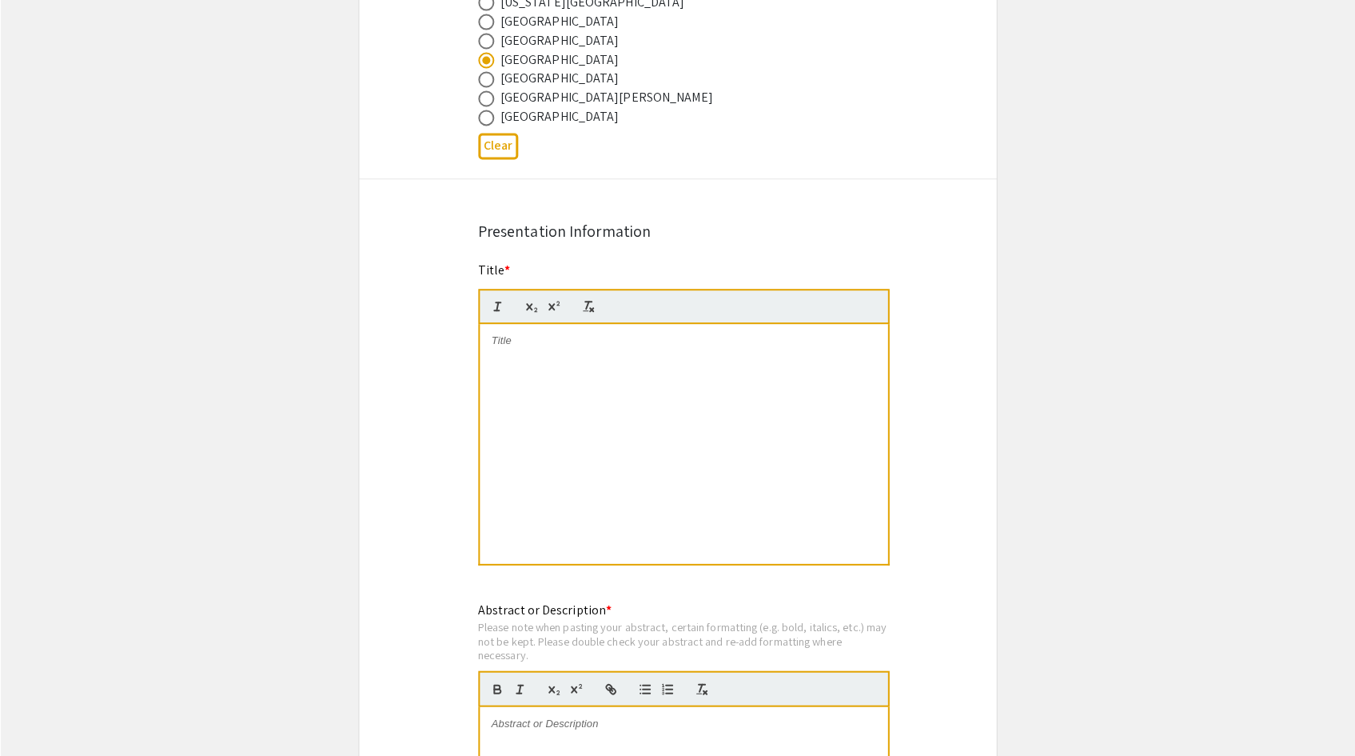
scroll to position [1068, 0]
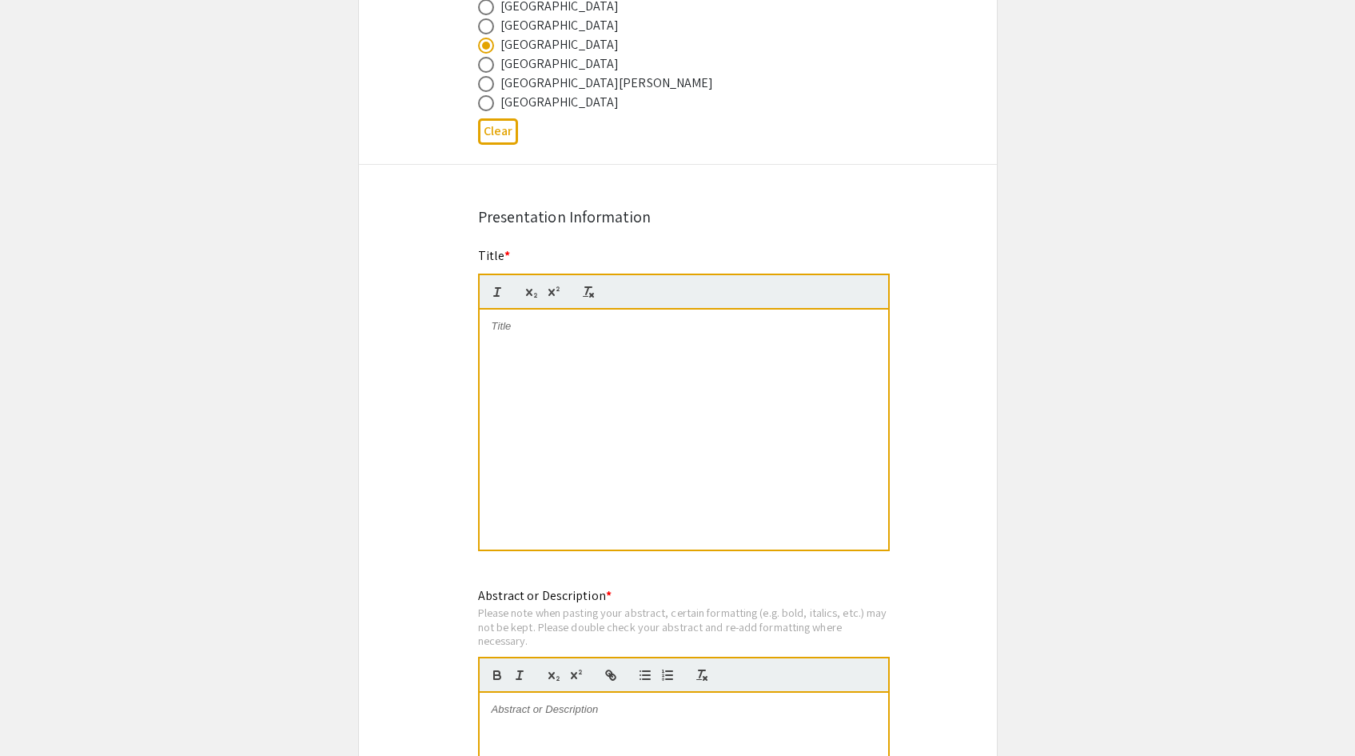
click at [536, 361] on div at bounding box center [684, 429] width 409 height 240
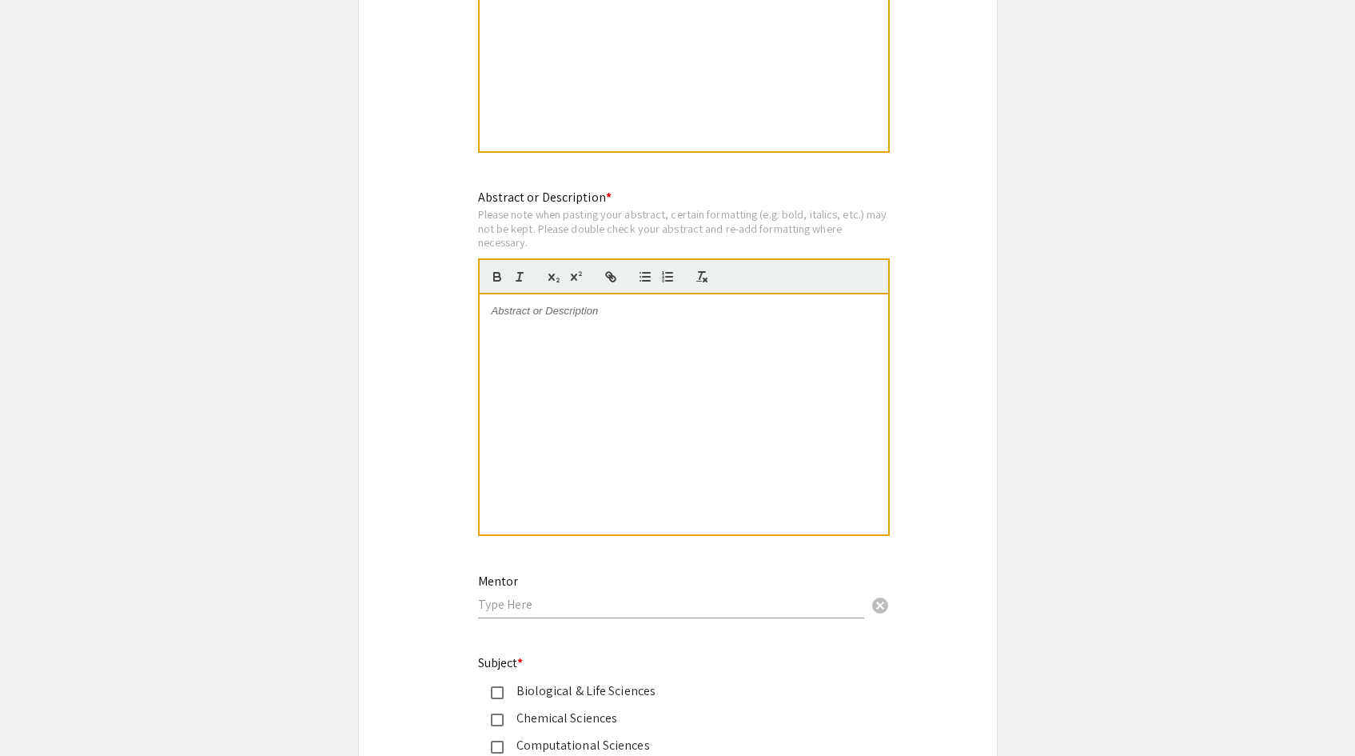
scroll to position [1472, 0]
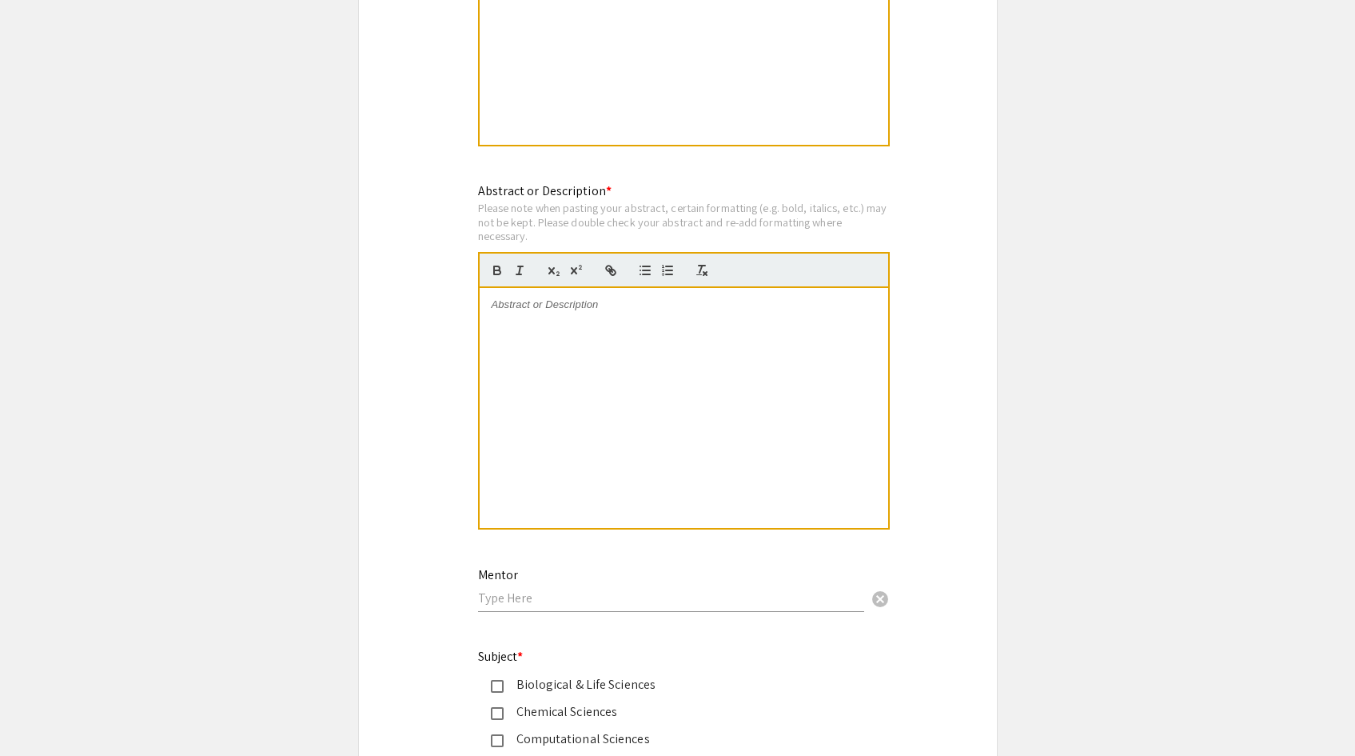
click at [625, 316] on div at bounding box center [684, 408] width 409 height 240
click at [502, 310] on strong "Evaluating Global Efficacy of Artificial Intelligence (AI)" at bounding box center [634, 304] width 273 height 12
drag, startPoint x: 648, startPoint y: 359, endPoint x: 452, endPoint y: 281, distance: 210.7
click at [452, 281] on div "Symposium Presentation Submission 2025 Life Sciences South Florida STEM Undergr…" at bounding box center [678, 65] width 640 height 2886
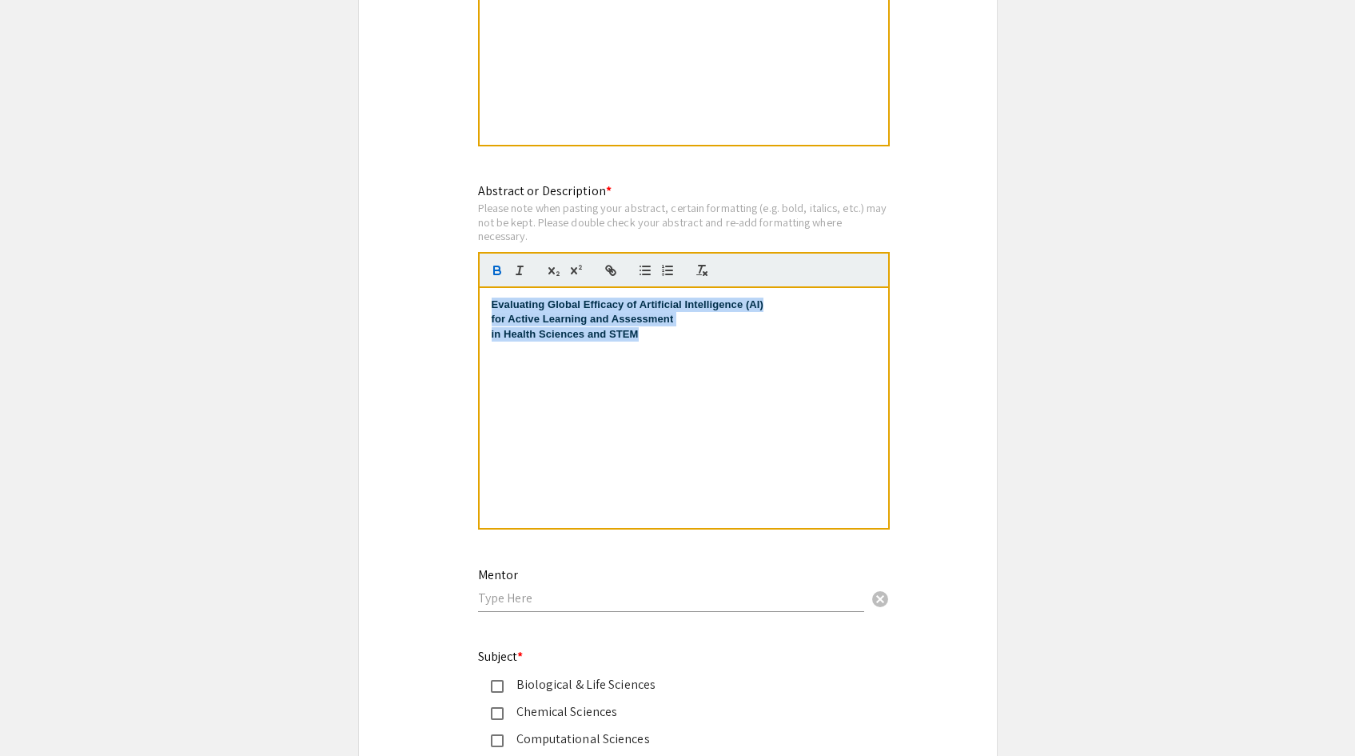
drag, startPoint x: 680, startPoint y: 346, endPoint x: 429, endPoint y: 302, distance: 254.9
click at [429, 302] on div "Symposium Presentation Submission 2025 Life Sciences South Florida STEM Undergr…" at bounding box center [678, 65] width 640 height 2886
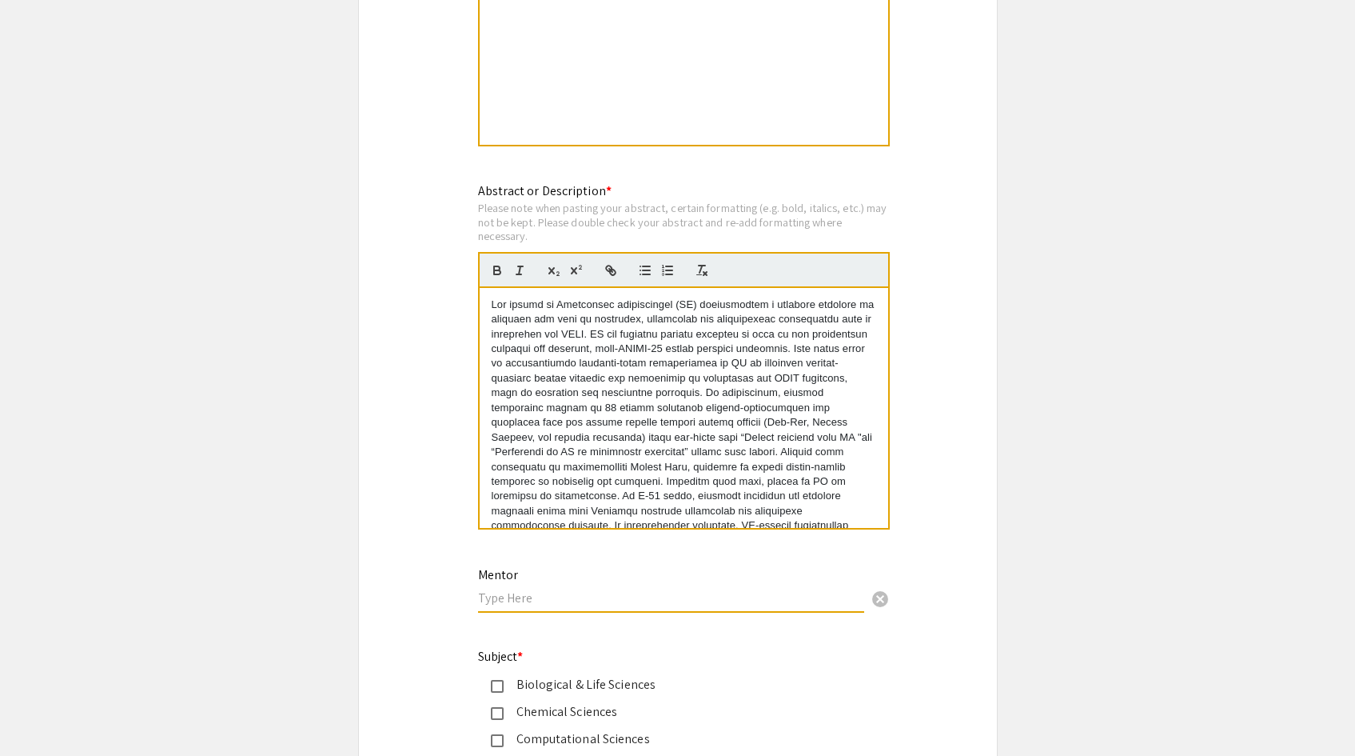
click at [528, 606] on input "text" at bounding box center [671, 597] width 386 height 17
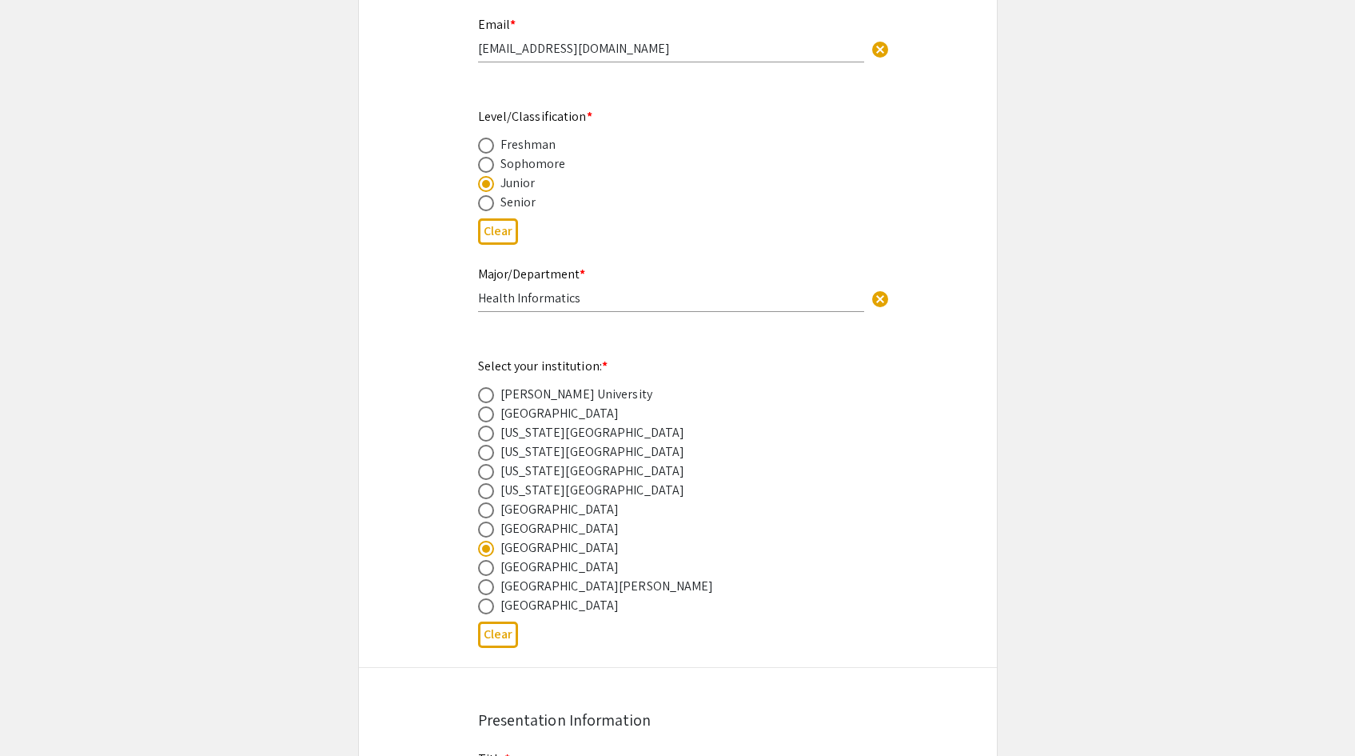
scroll to position [426, 0]
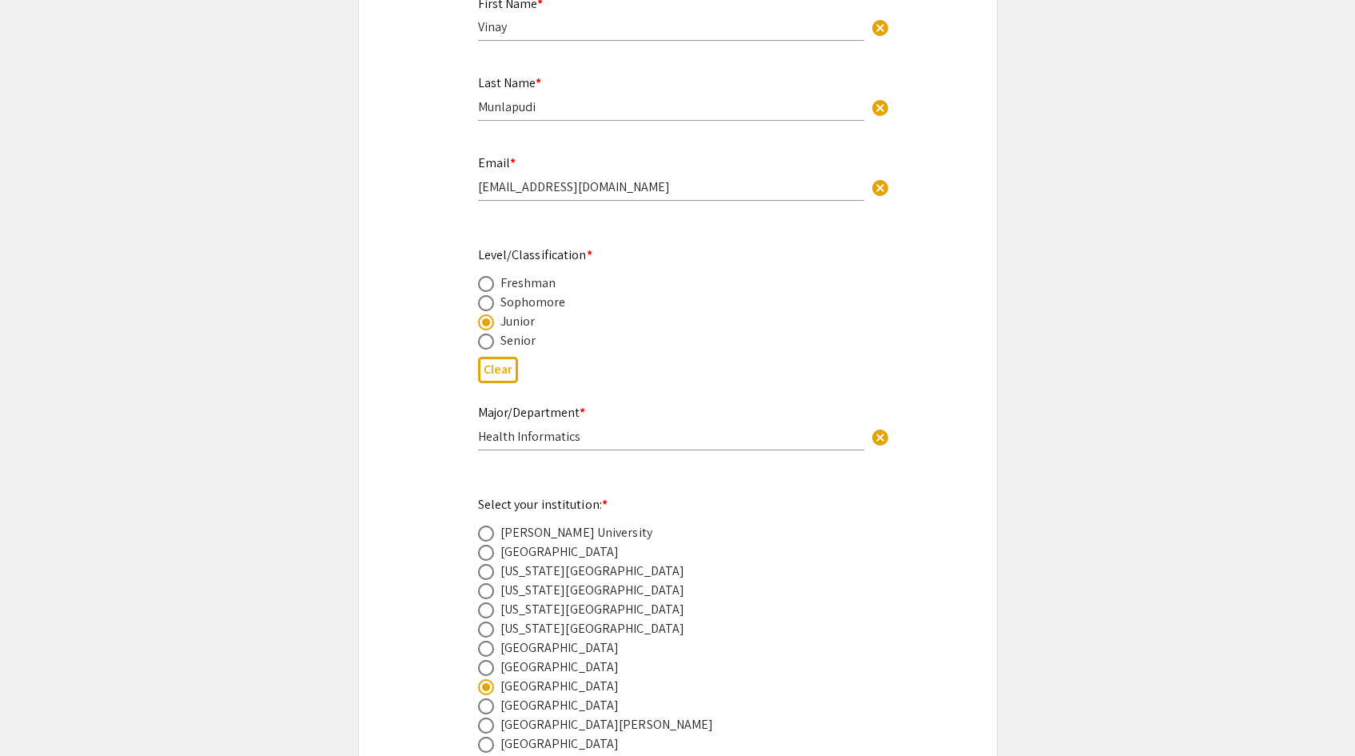
type input "Dr. Santanu De"
drag, startPoint x: 587, startPoint y: 429, endPoint x: 403, endPoint y: 429, distance: 183.9
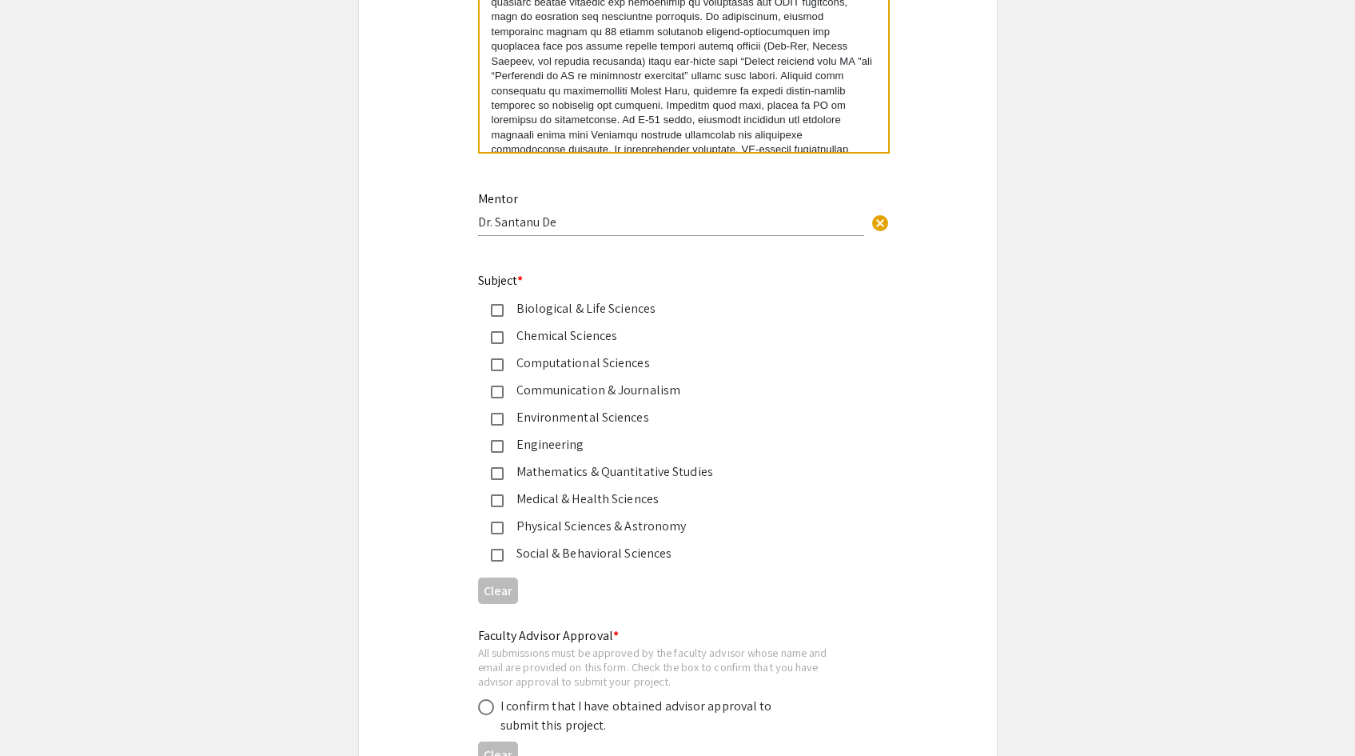
scroll to position [1860, 0]
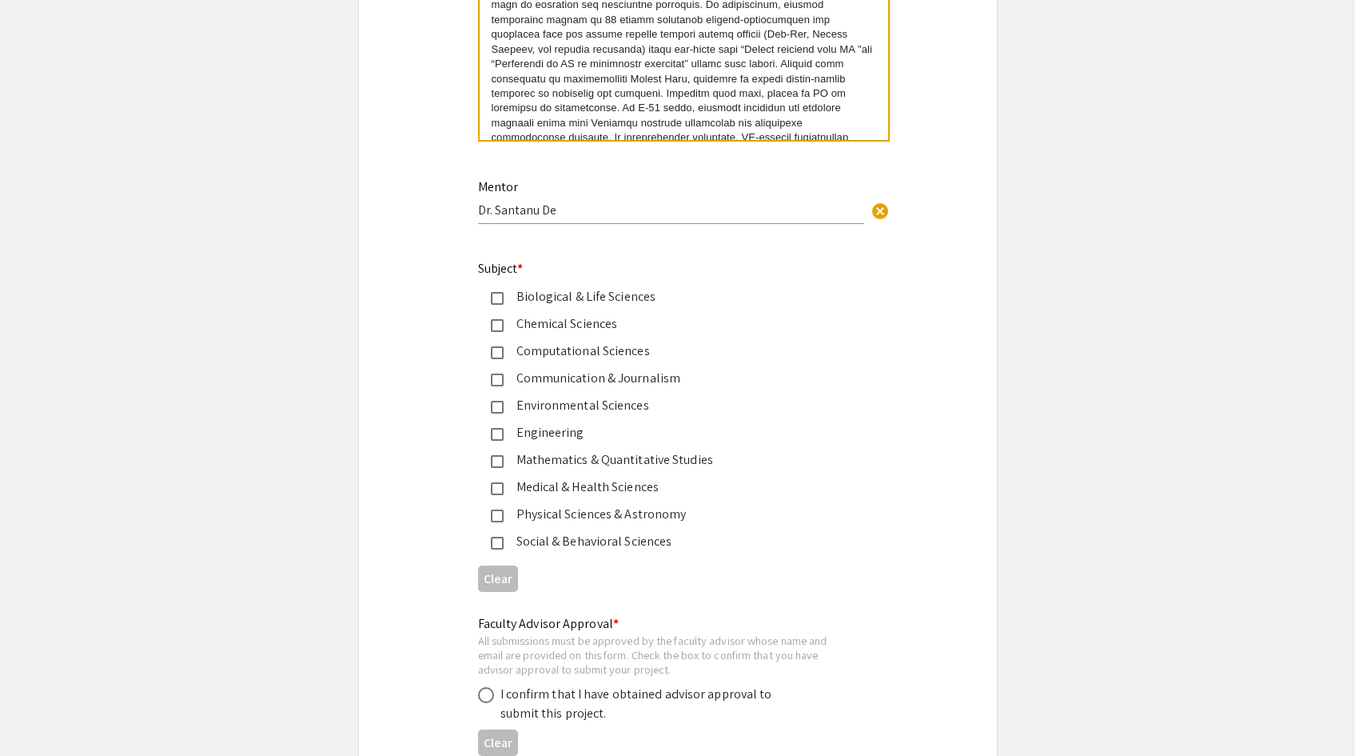
type input "Biology"
click at [505, 321] on div "Chemical Sciences" at bounding box center [672, 323] width 336 height 19
click at [504, 295] on div "Biological & Life Sciences" at bounding box center [672, 296] width 336 height 19
click at [504, 324] on div "Chemical Sciences" at bounding box center [672, 323] width 336 height 19
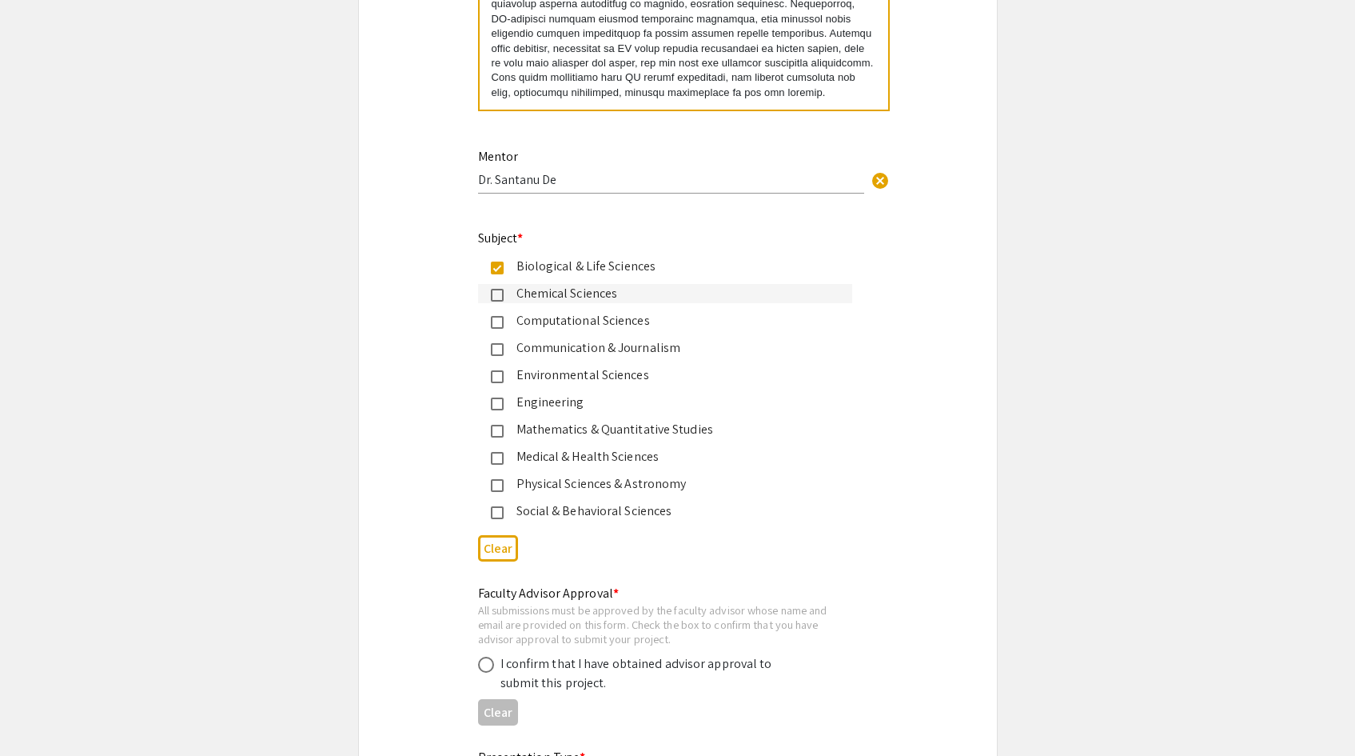
scroll to position [1892, 0]
click at [500, 457] on mat-pseudo-checkbox at bounding box center [497, 456] width 13 height 13
click at [509, 265] on div "Biological & Life Sciences" at bounding box center [672, 264] width 336 height 19
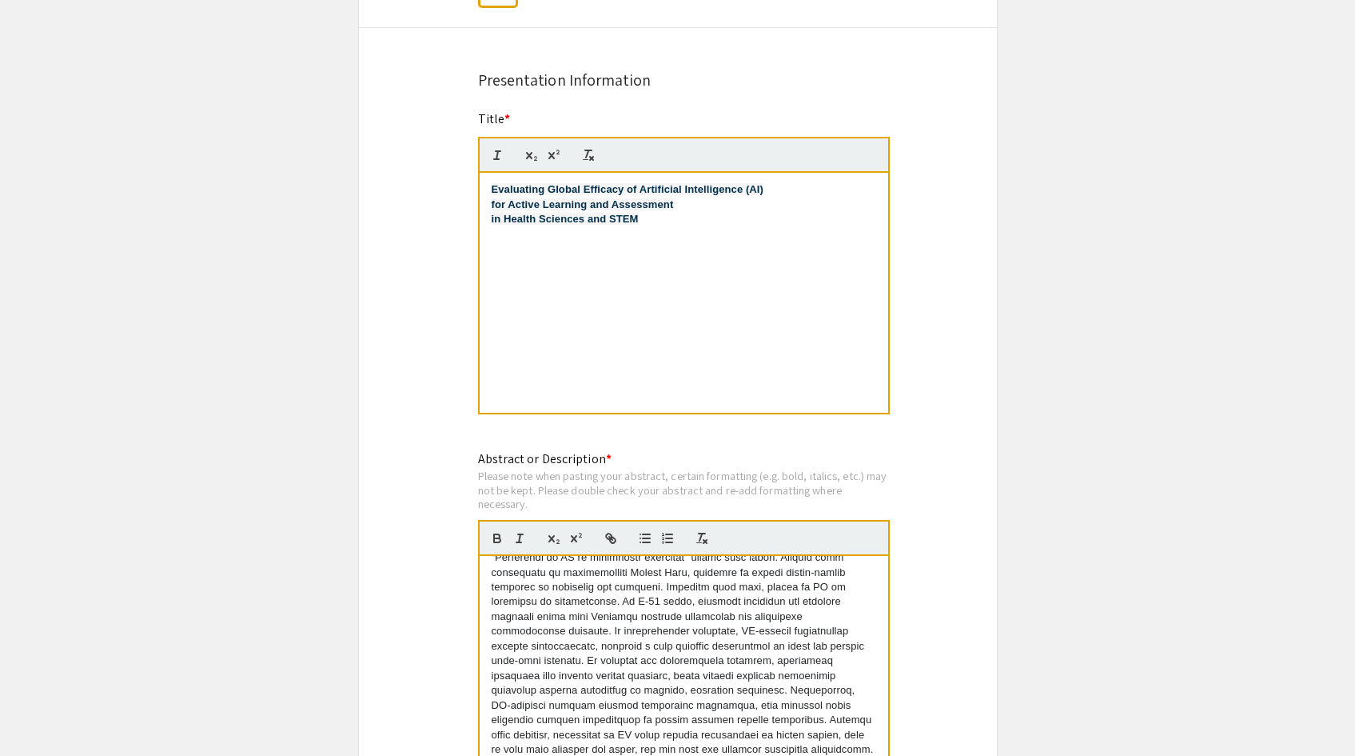
scroll to position [1189, 0]
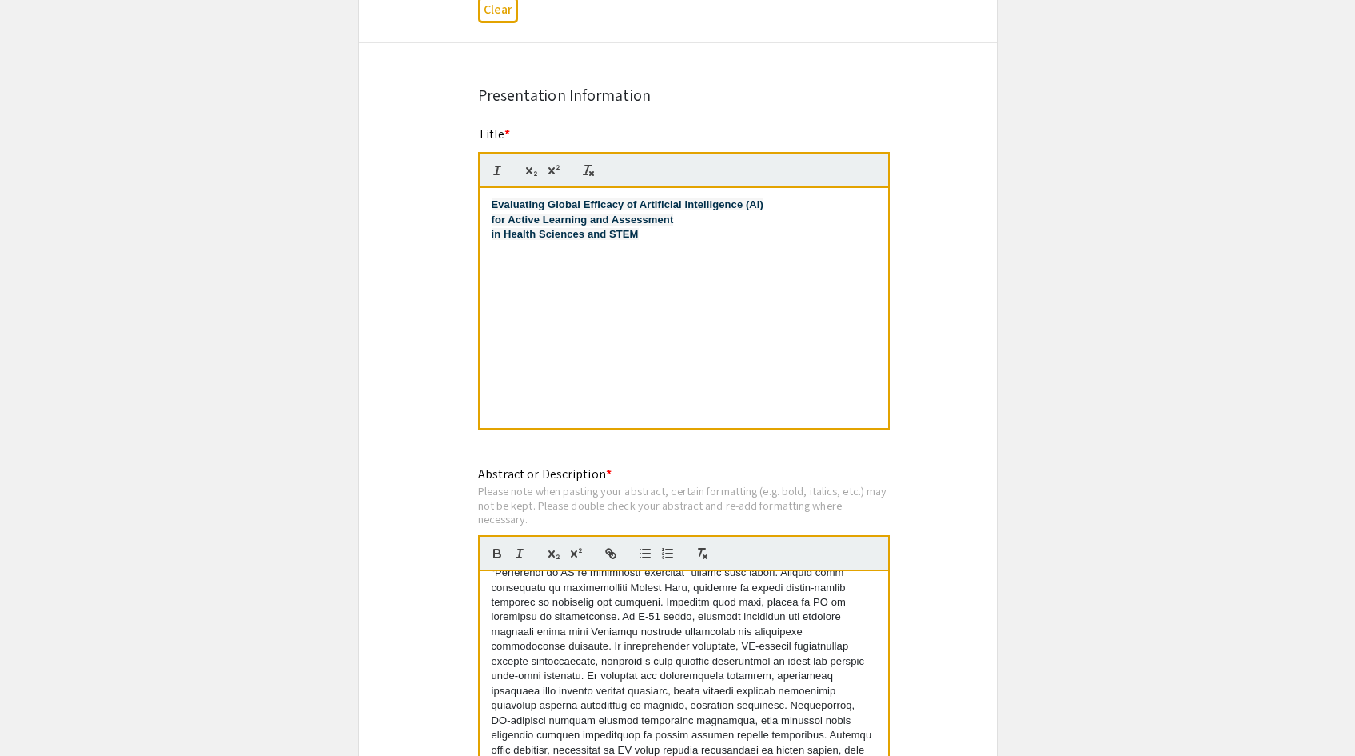
click at [694, 234] on p "in Health Sciences and STEM" at bounding box center [684, 234] width 385 height 14
drag, startPoint x: 557, startPoint y: 675, endPoint x: 649, endPoint y: 676, distance: 91.2
click at [649, 676] on p at bounding box center [684, 610] width 385 height 384
drag, startPoint x: 646, startPoint y: 239, endPoint x: 393, endPoint y: 197, distance: 256.2
click at [393, 197] on div "Symposium Presentation Submission 2025 Life Sciences South Florida STEM Undergr…" at bounding box center [678, 348] width 640 height 2886
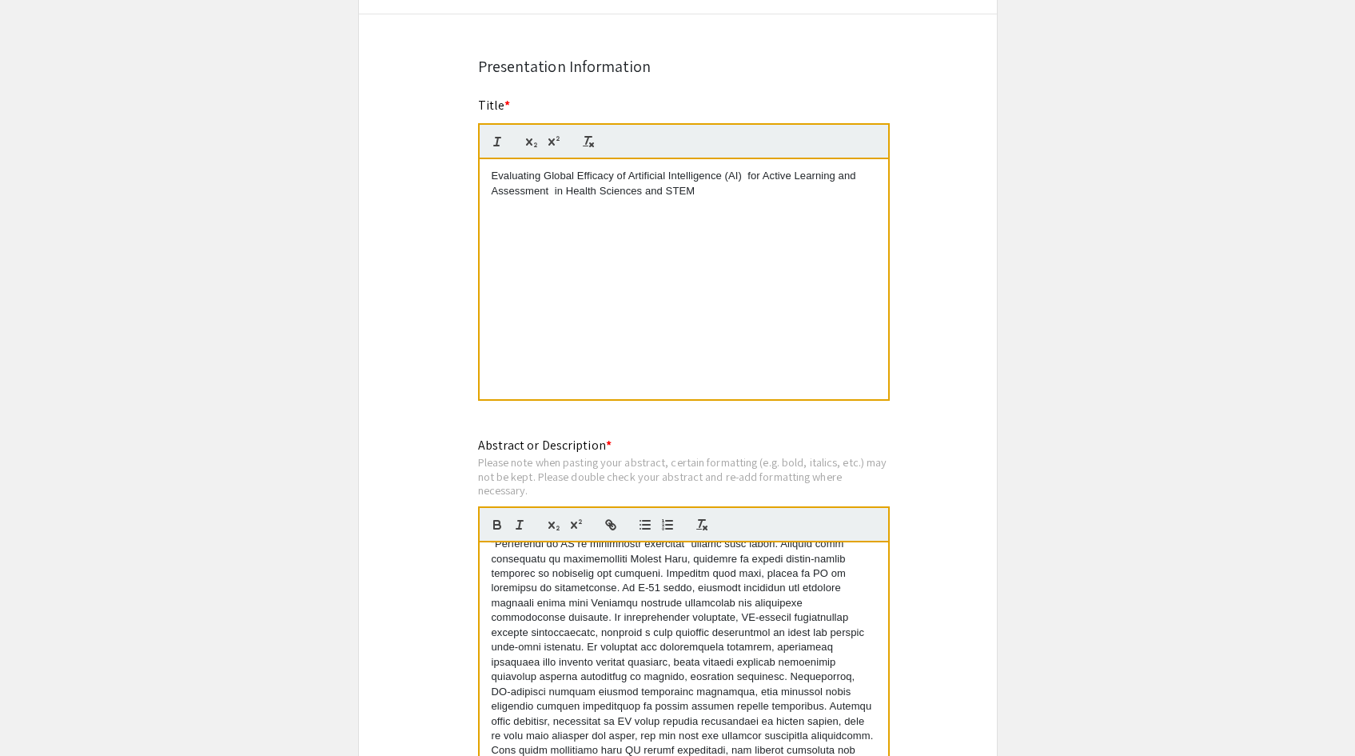
scroll to position [1213, 0]
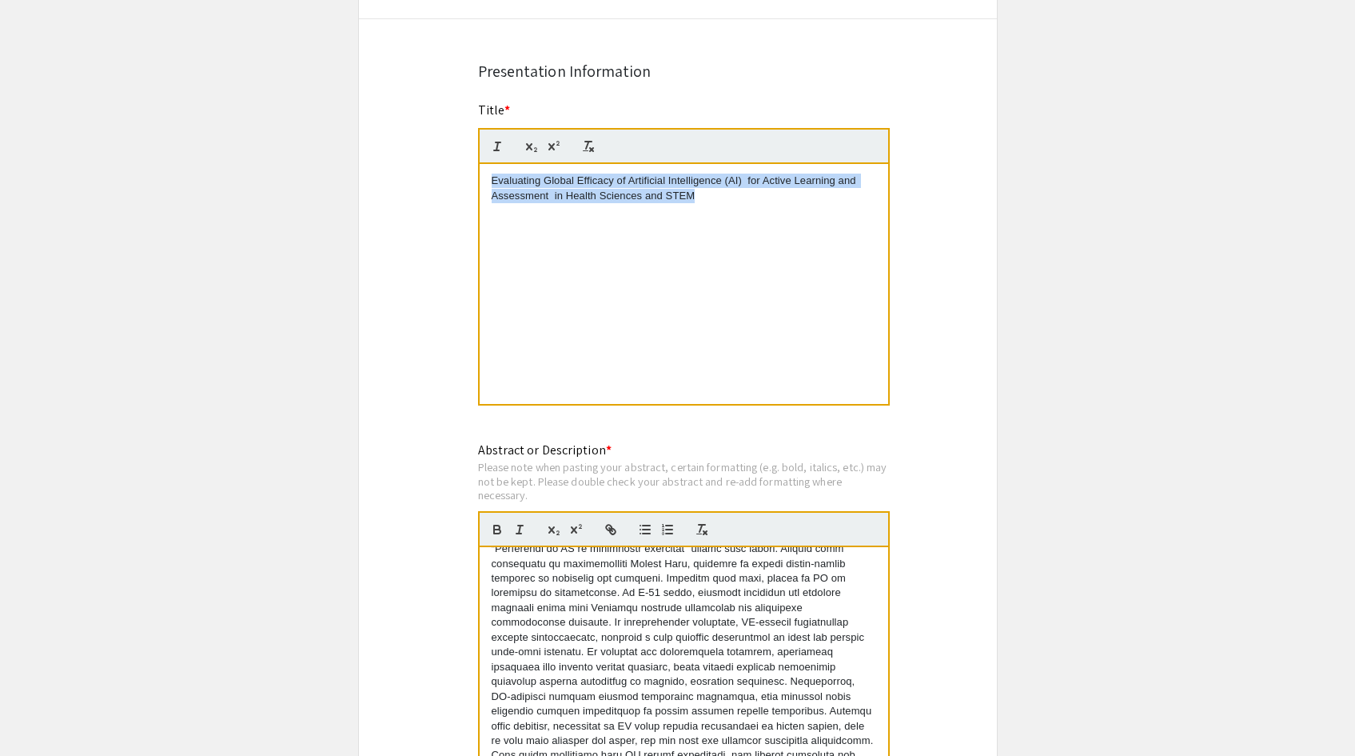
drag, startPoint x: 712, startPoint y: 200, endPoint x: 483, endPoint y: 180, distance: 230.4
click at [483, 180] on div "Evaluating Global Efficacy of Artificial Intelligence (AI) ​ for Active Learnin…" at bounding box center [684, 284] width 409 height 240
click at [501, 146] on icon "button" at bounding box center [497, 146] width 14 height 14
click at [365, 249] on div "Symposium Presentation Submission 2025 Life Sciences South Florida STEM Undergr…" at bounding box center [678, 324] width 640 height 2886
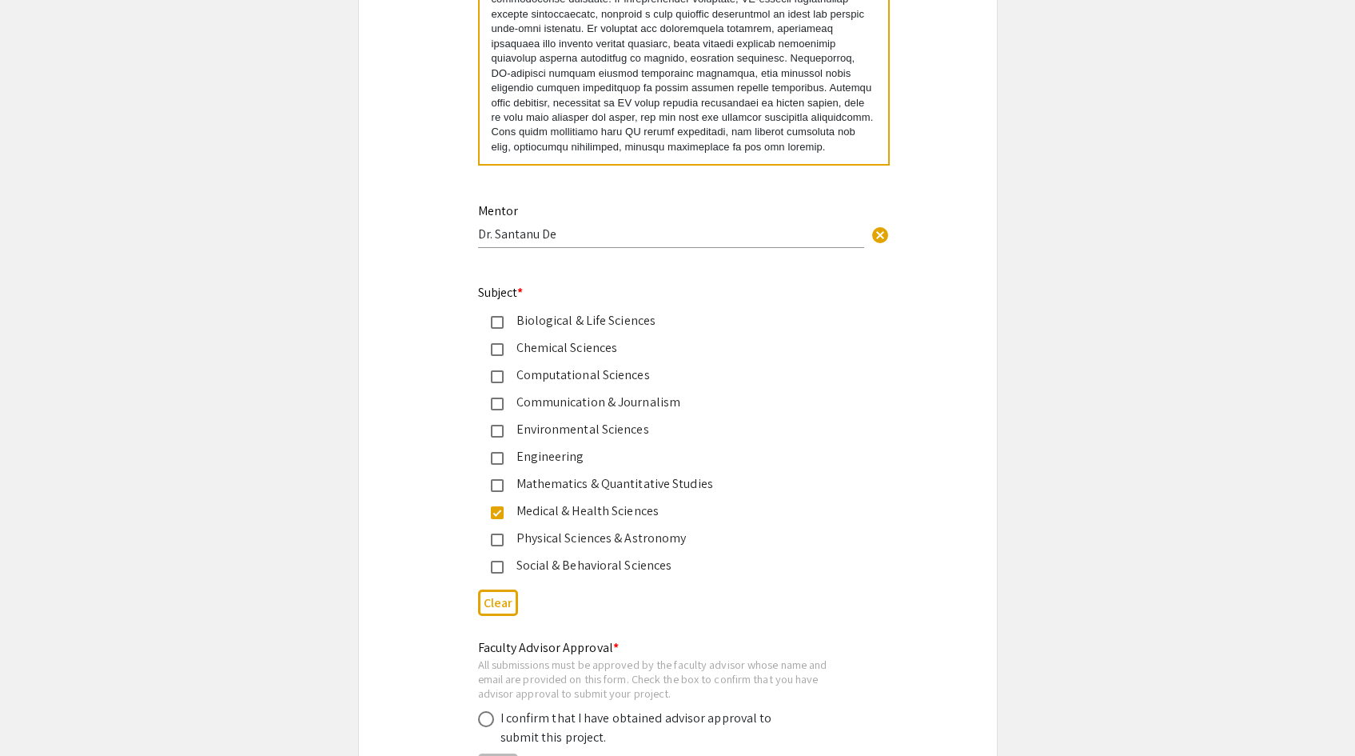
scroll to position [1842, 0]
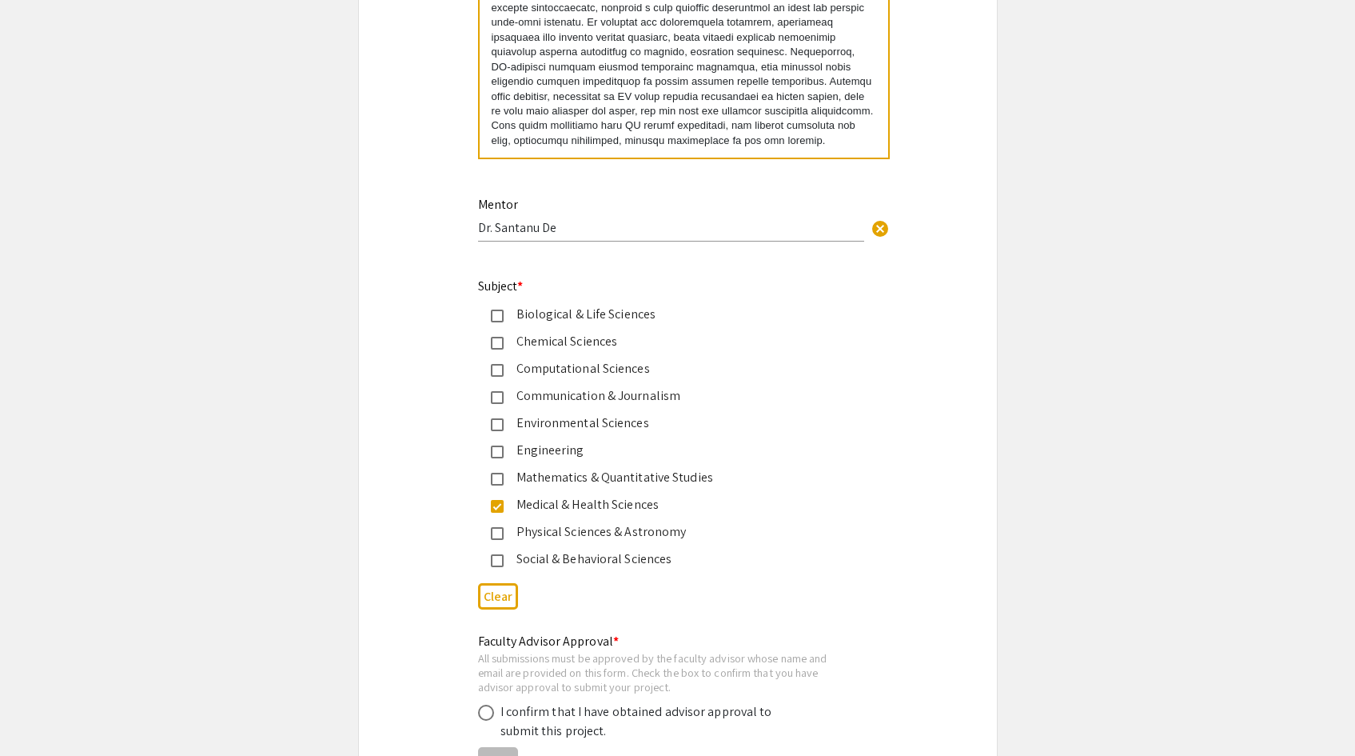
click at [507, 320] on div "Biological & Life Sciences" at bounding box center [672, 314] width 336 height 19
click at [537, 377] on div "Computational Sciences" at bounding box center [672, 368] width 336 height 19
click at [499, 324] on div "Biological & Life Sciences" at bounding box center [665, 314] width 374 height 19
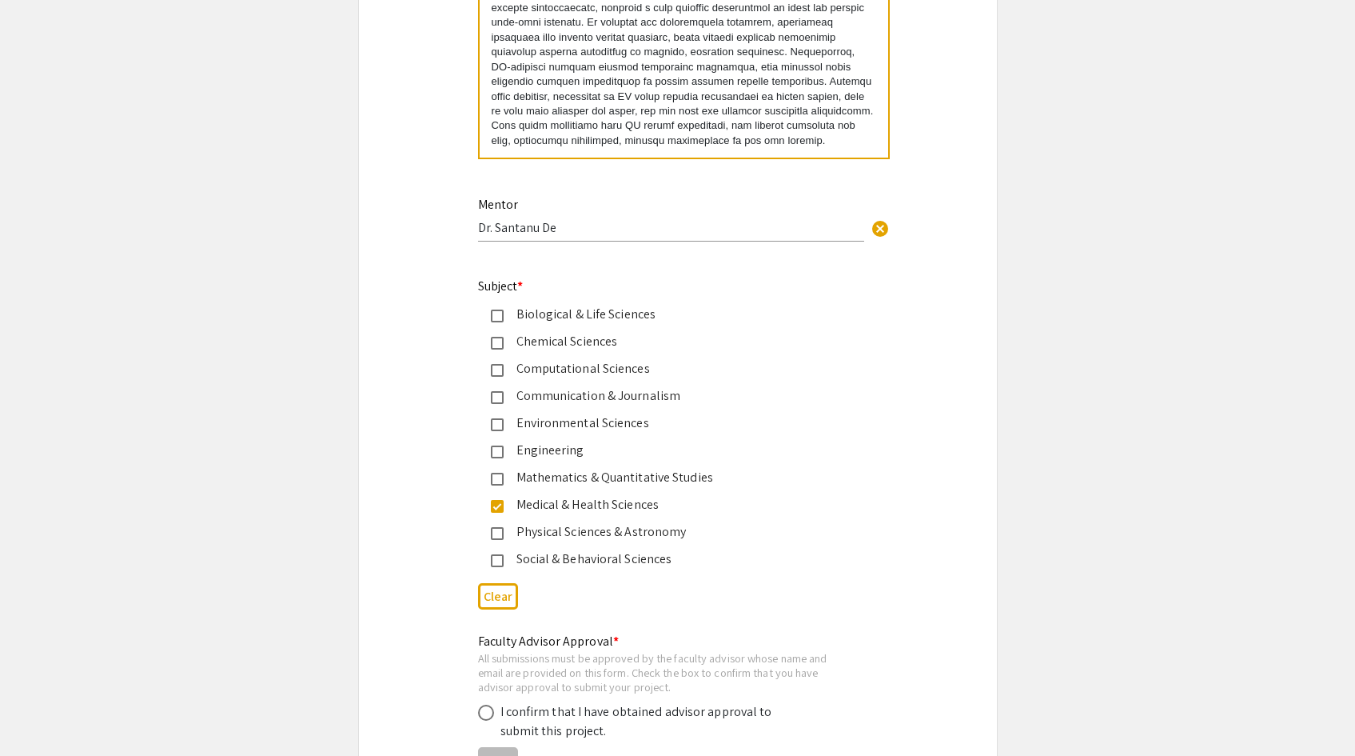
click at [499, 324] on div "Biological & Life Sciences" at bounding box center [665, 314] width 374 height 19
click at [503, 512] on mat-pseudo-checkbox at bounding box center [497, 506] width 13 height 13
click at [503, 397] on mat-pseudo-checkbox at bounding box center [497, 397] width 13 height 13
click at [500, 505] on mat-pseudo-checkbox at bounding box center [497, 506] width 13 height 13
click at [501, 532] on mat-pseudo-checkbox at bounding box center [497, 533] width 13 height 13
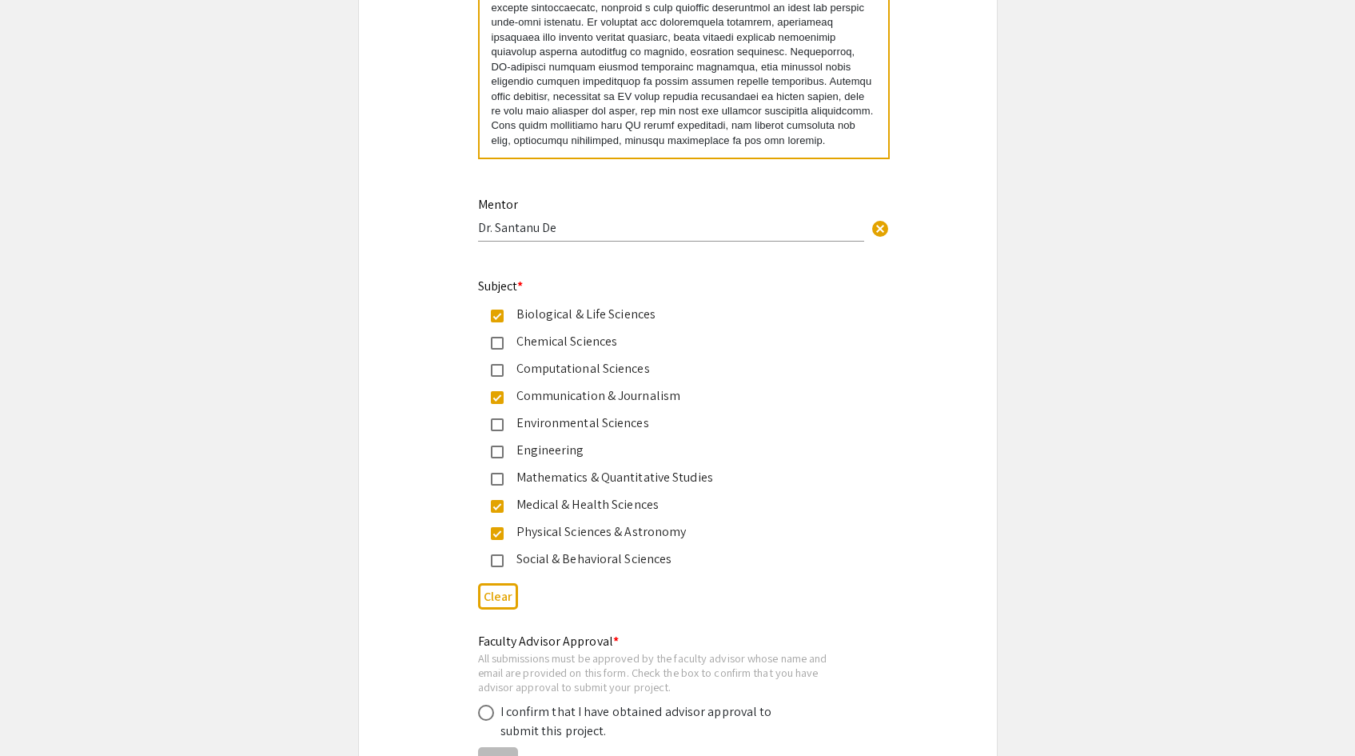
click at [502, 533] on mat-pseudo-checkbox at bounding box center [497, 533] width 13 height 13
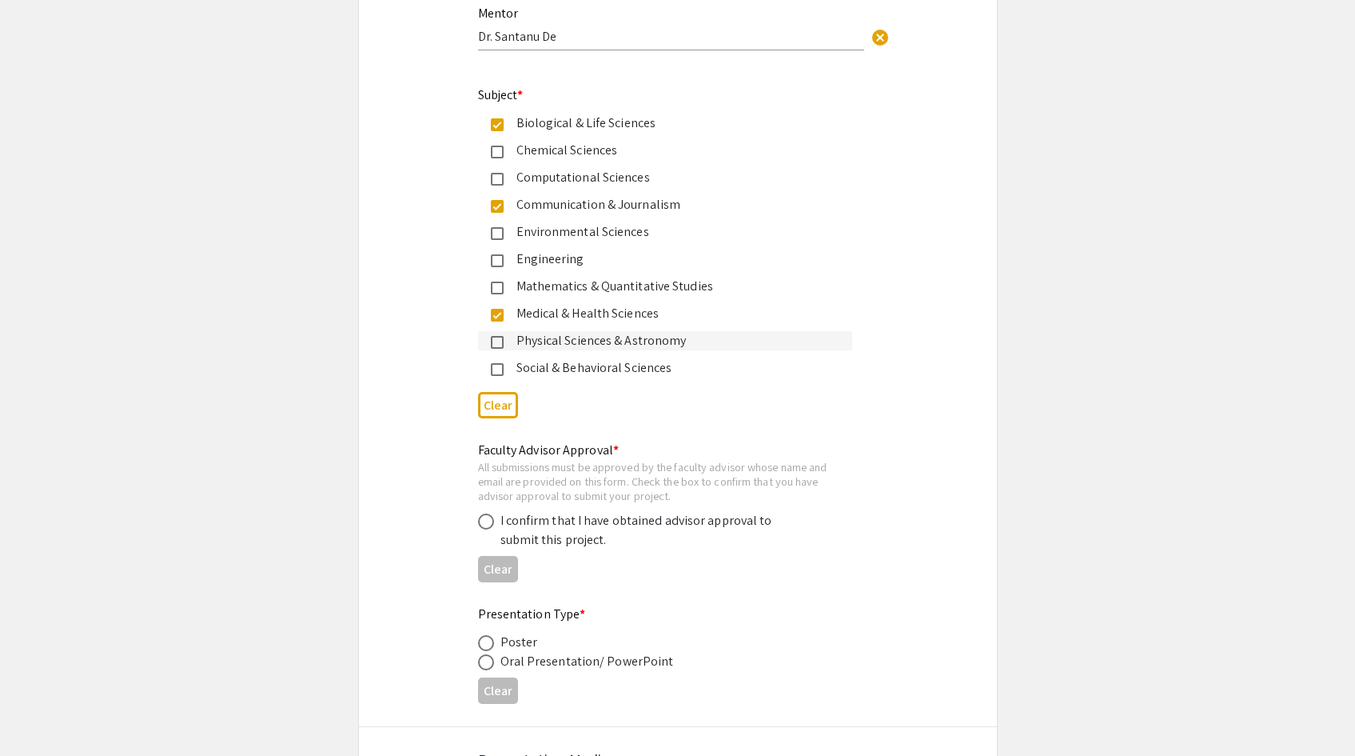
scroll to position [2054, 0]
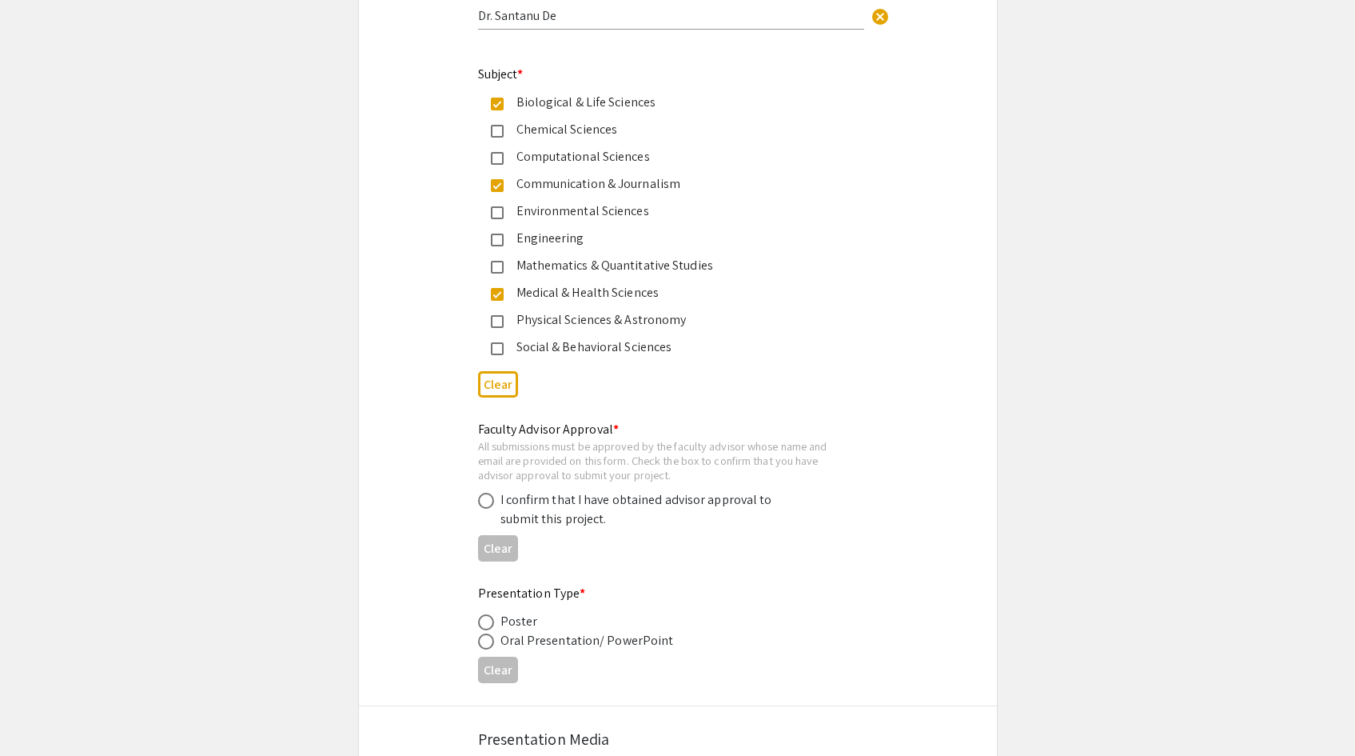
click at [484, 499] on span at bounding box center [486, 501] width 16 height 16
click at [484, 499] on input "radio" at bounding box center [486, 501] width 16 height 16
radio input "true"
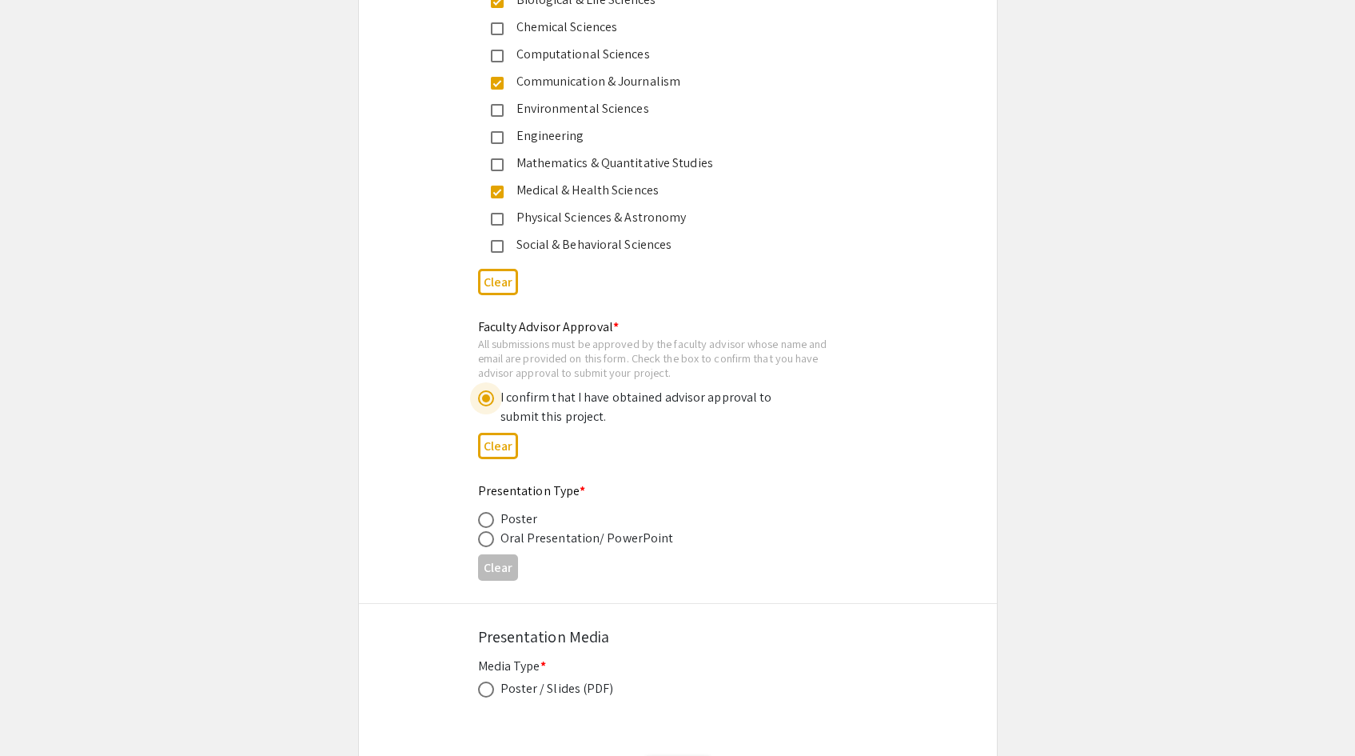
scroll to position [2157, 0]
click at [484, 524] on span at bounding box center [486, 519] width 16 height 16
click at [484, 524] on input "radio" at bounding box center [486, 519] width 16 height 16
radio input "true"
click at [484, 537] on span at bounding box center [486, 538] width 16 height 16
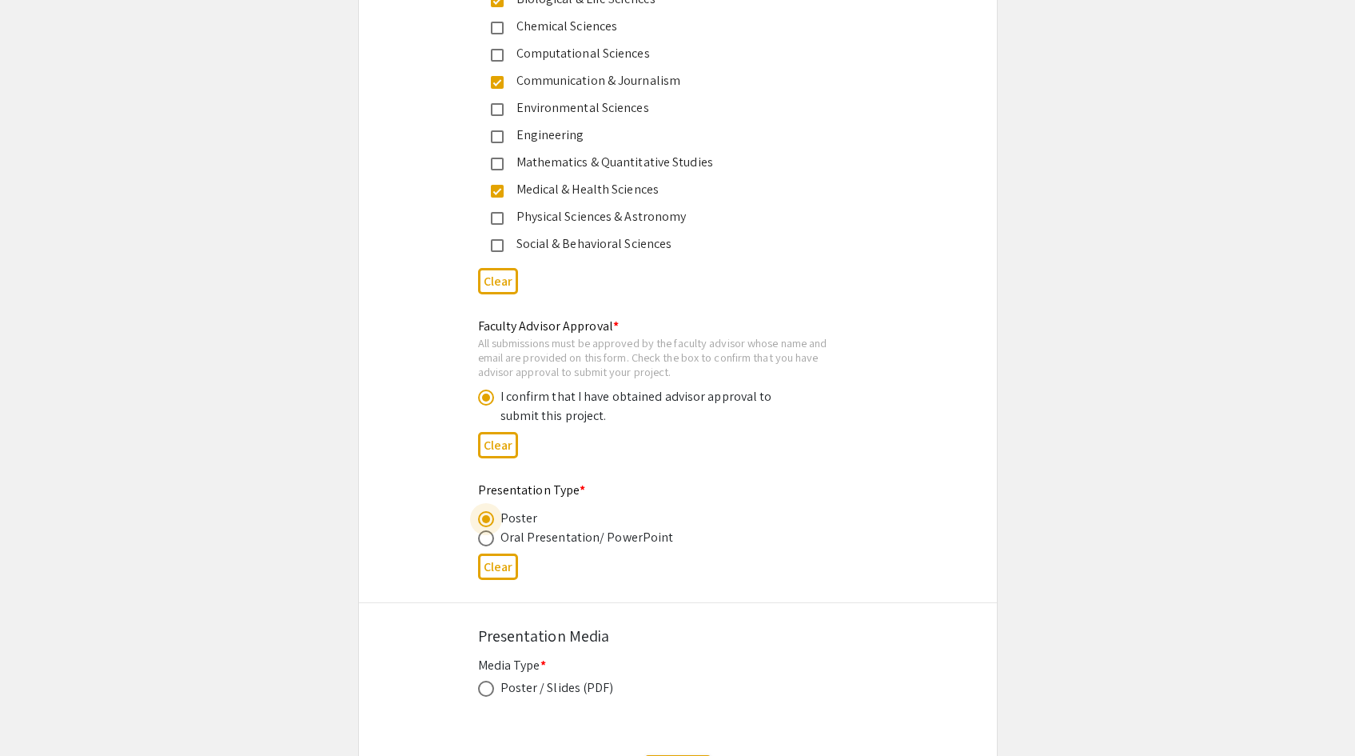
click at [484, 537] on input "radio" at bounding box center [486, 538] width 16 height 16
radio input "true"
click at [487, 527] on span at bounding box center [486, 519] width 16 height 16
click at [487, 527] on input "radio" at bounding box center [486, 519] width 16 height 16
radio input "true"
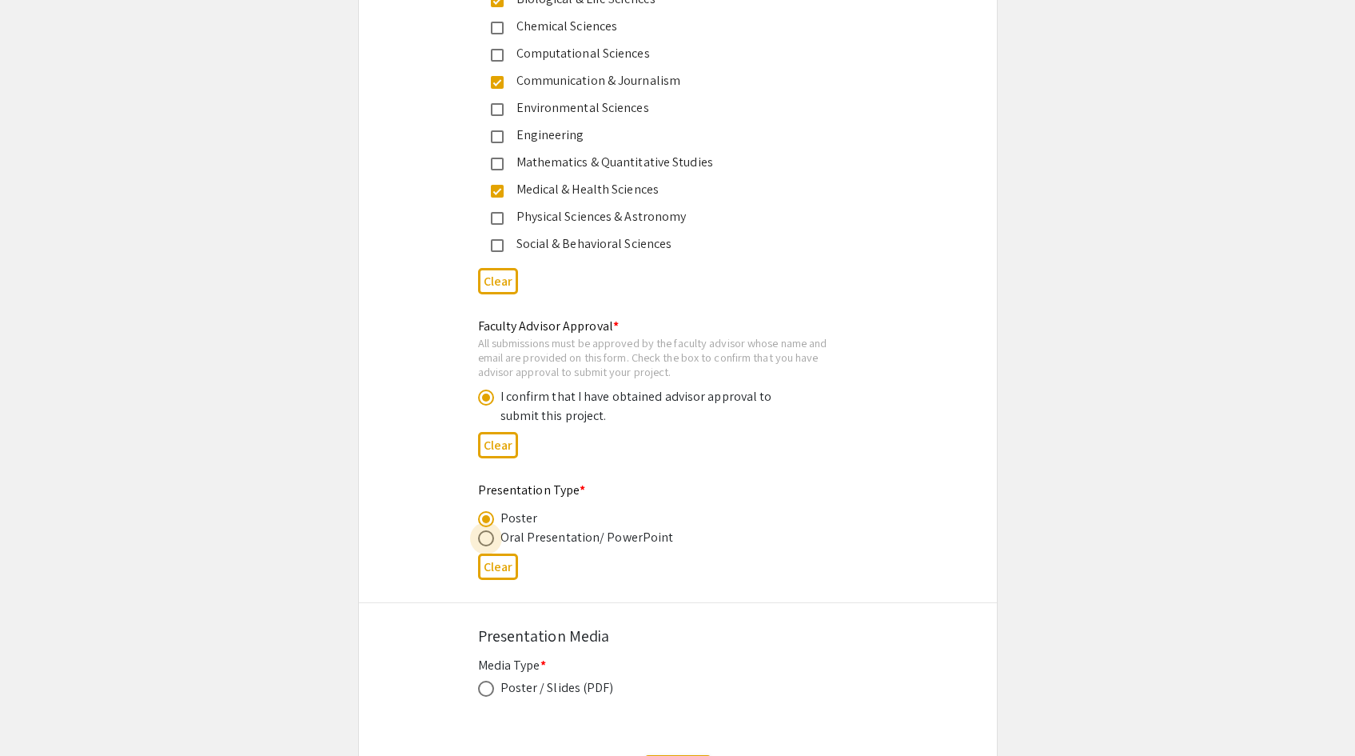
click at [487, 541] on span at bounding box center [486, 538] width 16 height 16
click at [487, 541] on input "radio" at bounding box center [486, 538] width 16 height 16
radio input "true"
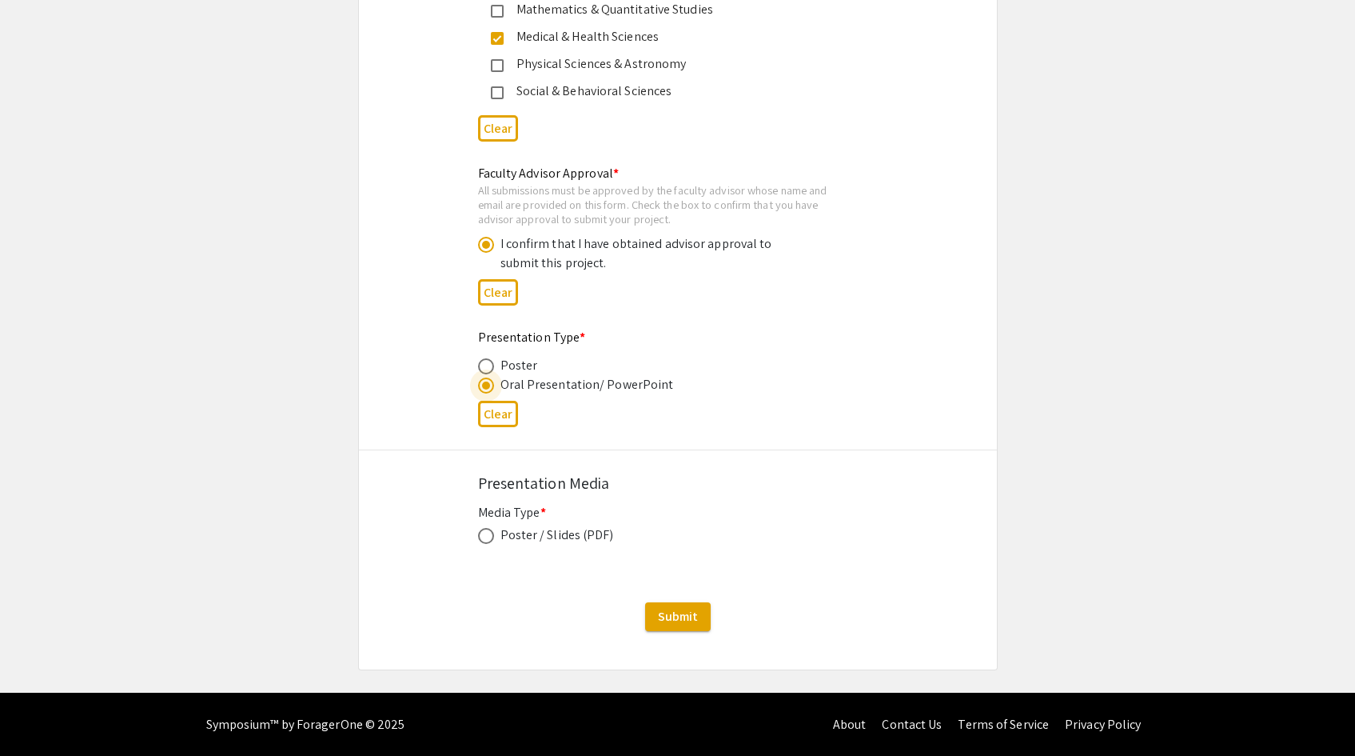
scroll to position [2315, 0]
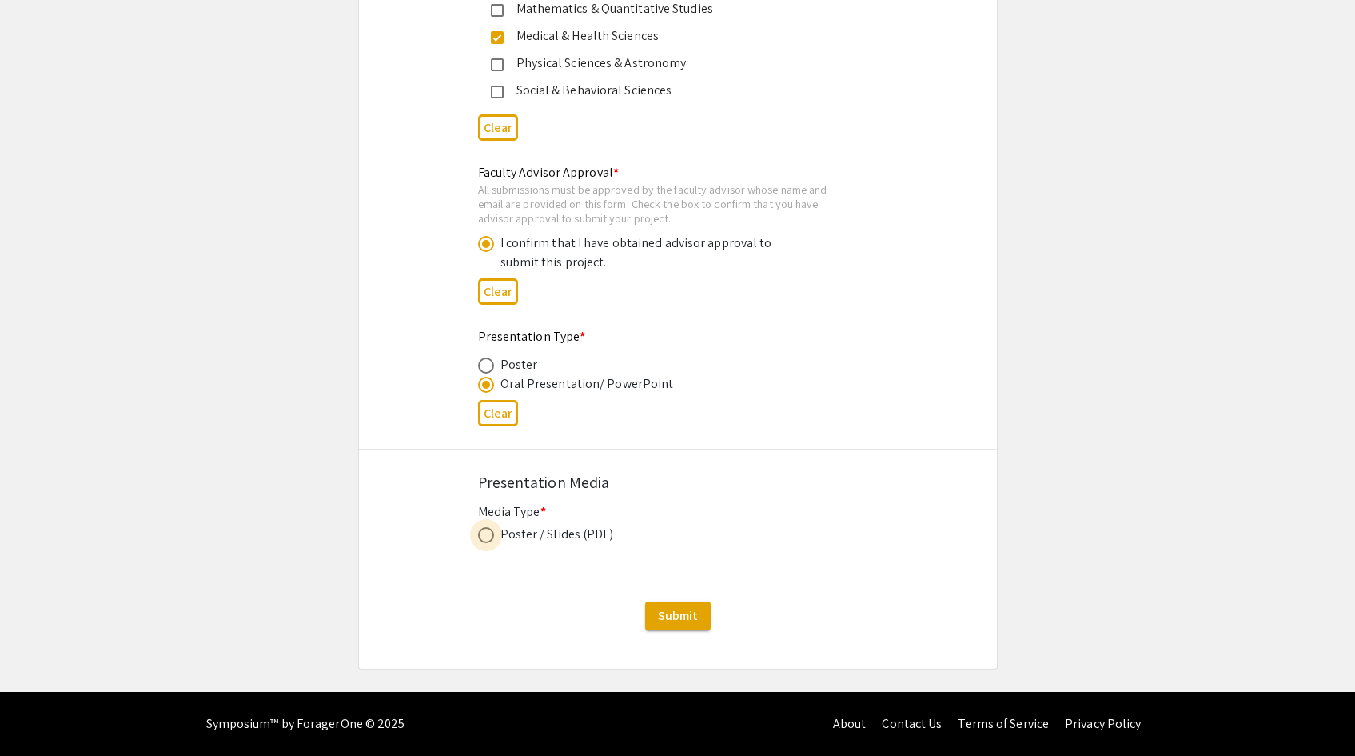
click at [489, 540] on span at bounding box center [486, 535] width 16 height 16
click at [489, 540] on input "radio" at bounding box center [486, 535] width 16 height 16
radio input "true"
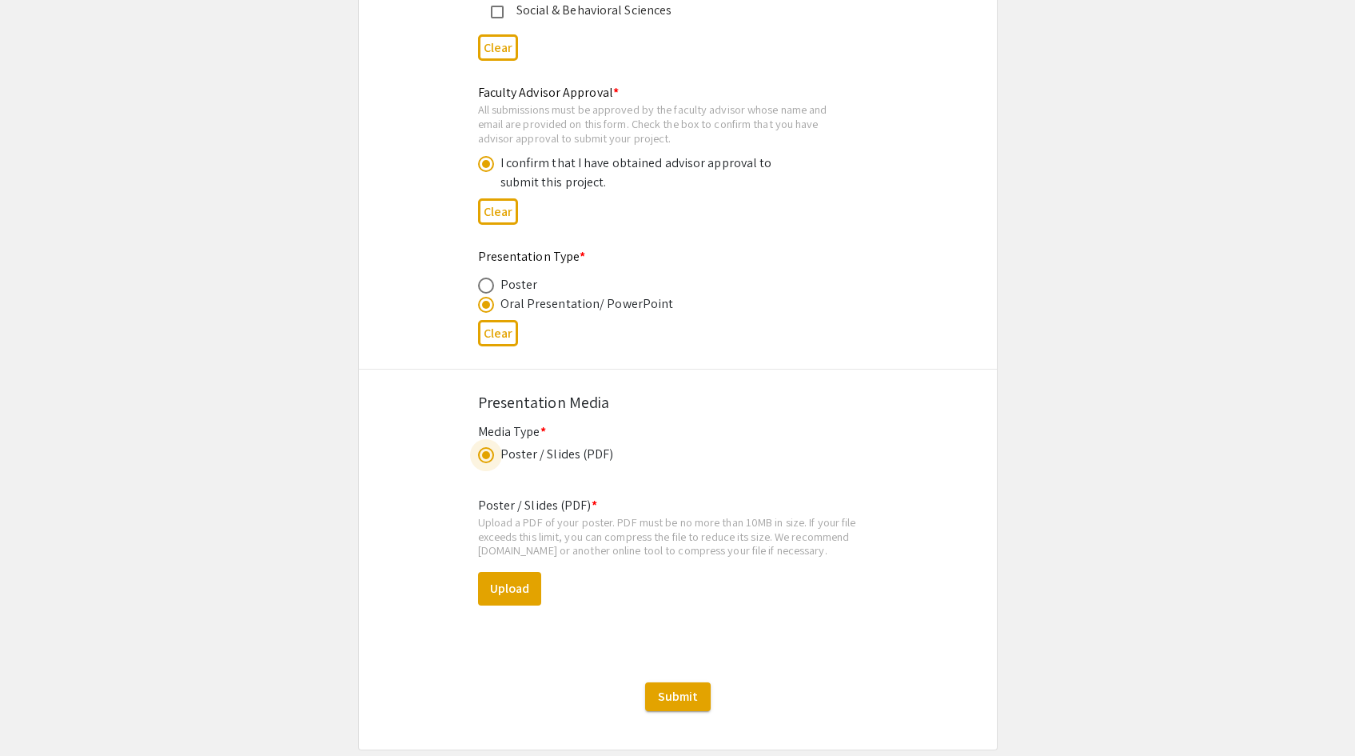
scroll to position [2397, 0]
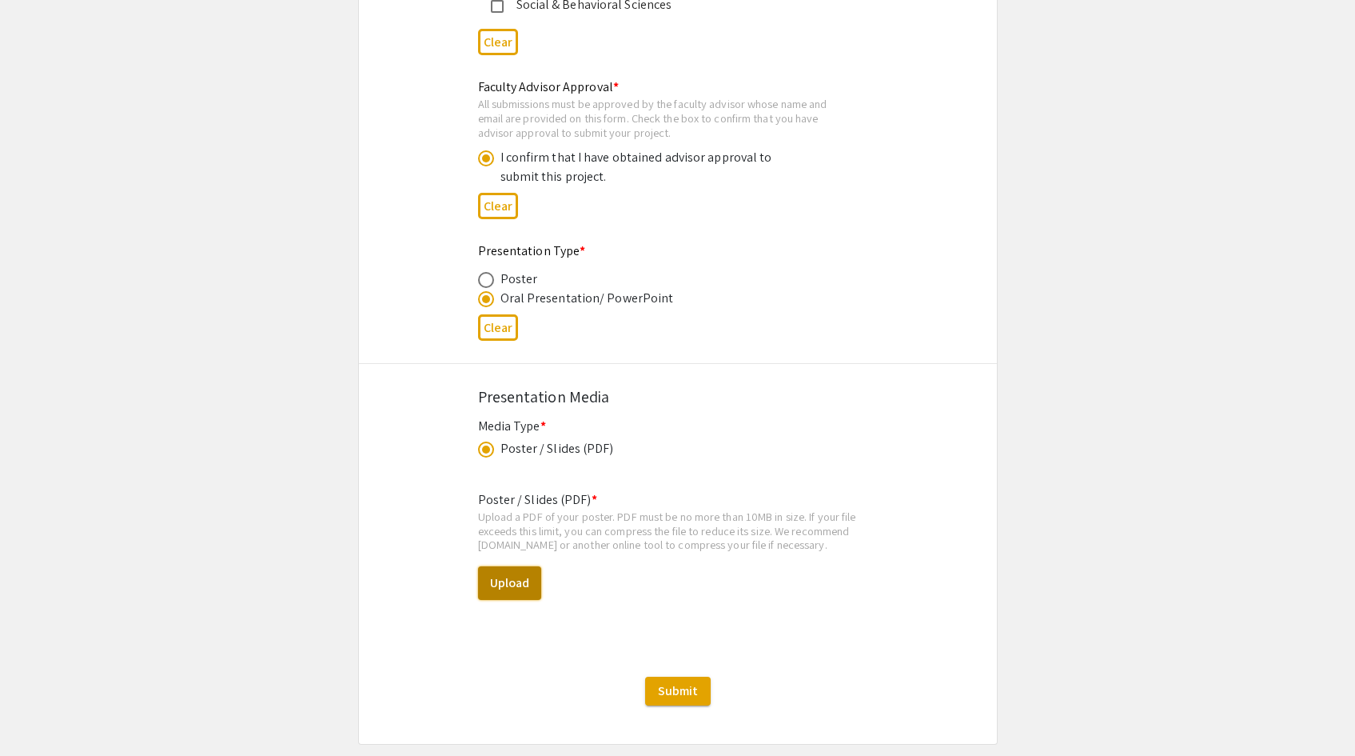
click at [517, 591] on button "Upload" at bounding box center [509, 583] width 63 height 34
click at [519, 578] on button "Upload" at bounding box center [509, 583] width 63 height 34
click at [506, 592] on button "Upload" at bounding box center [509, 583] width 63 height 34
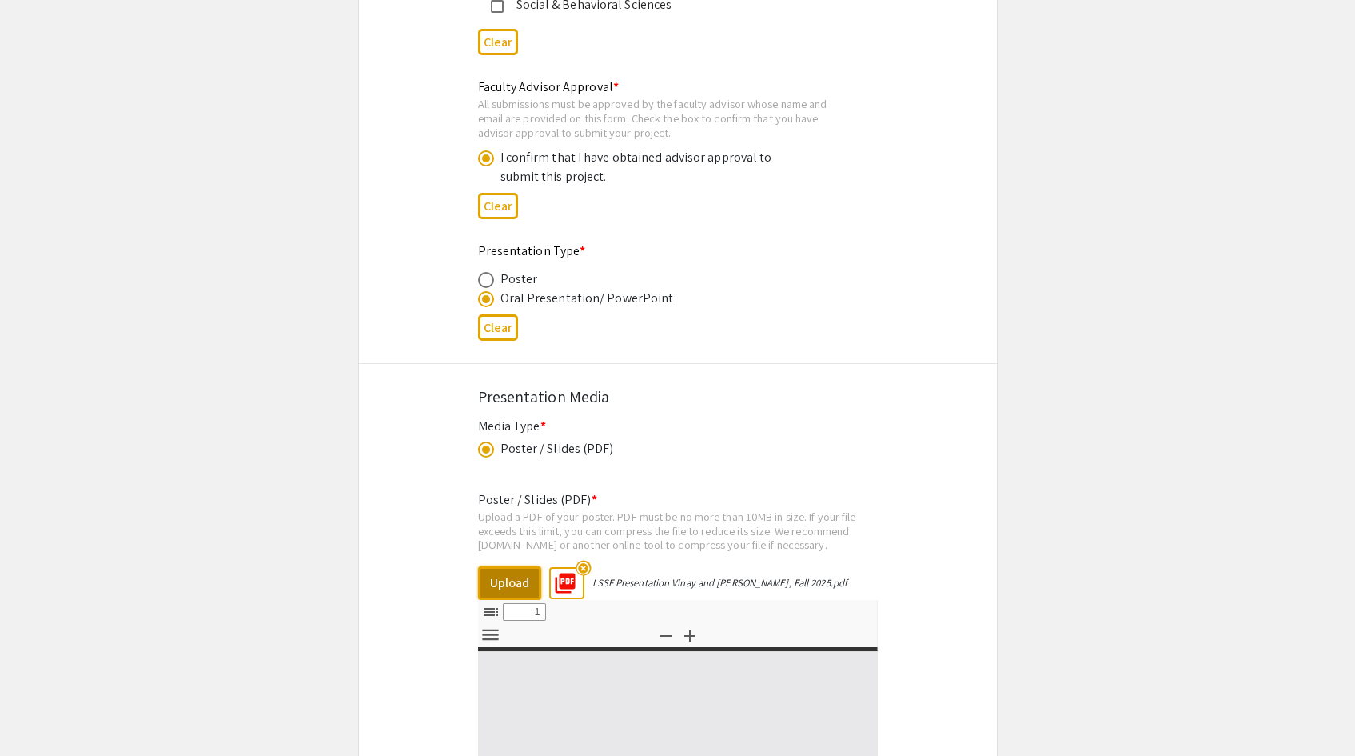
select select "custom"
type input "0"
select select "custom"
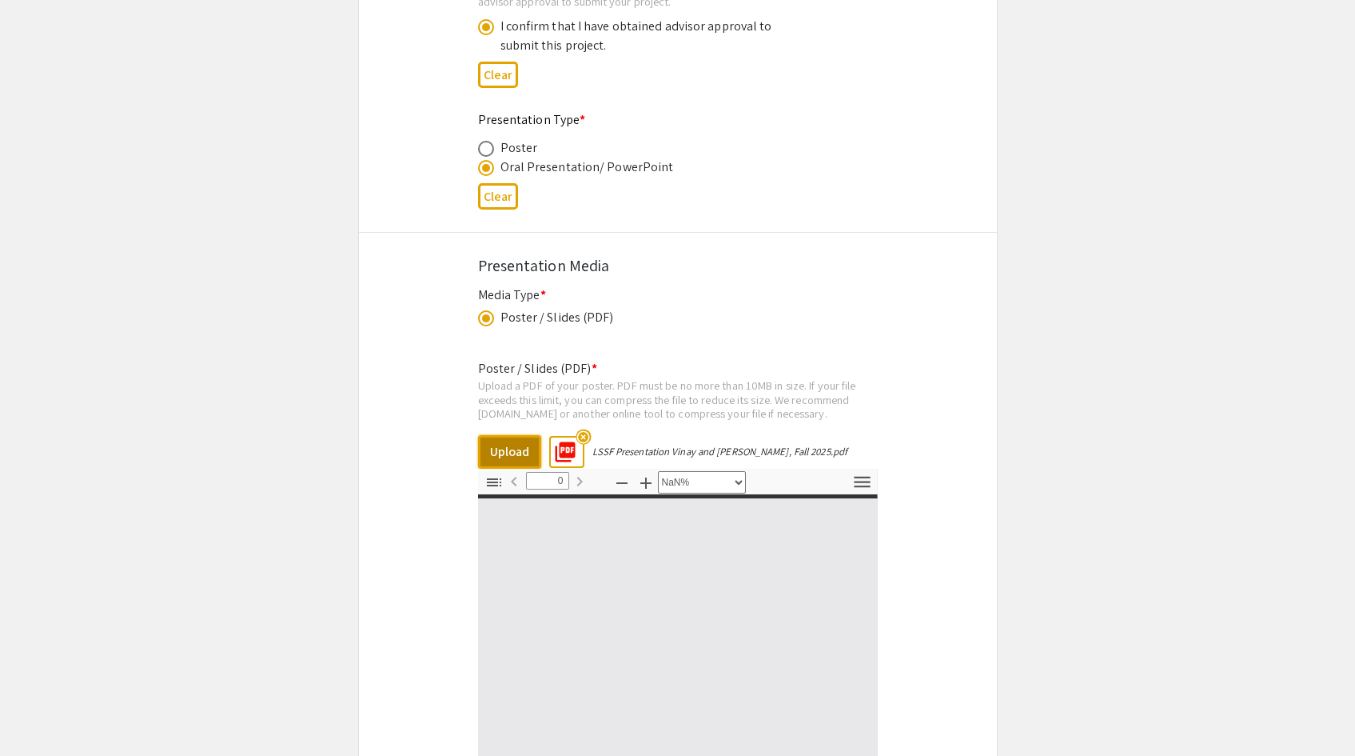
type input "1"
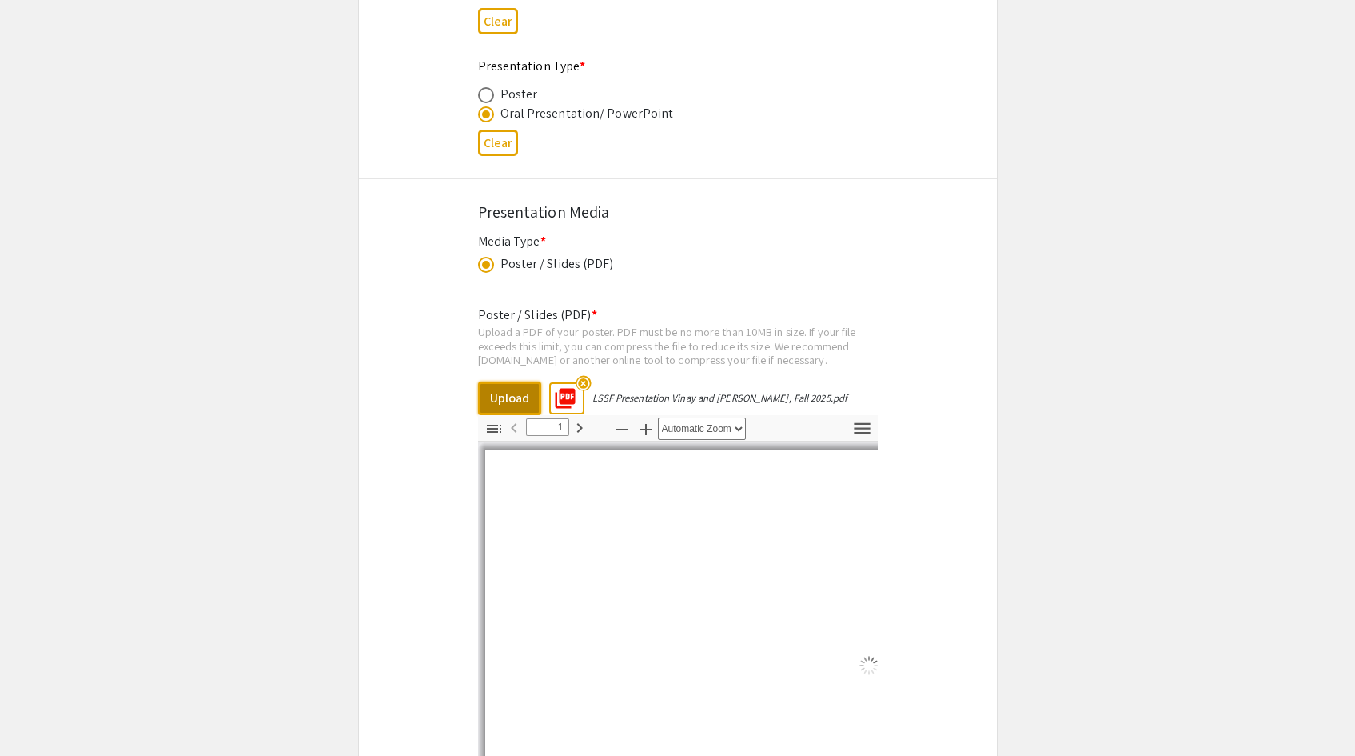
scroll to position [2604, 0]
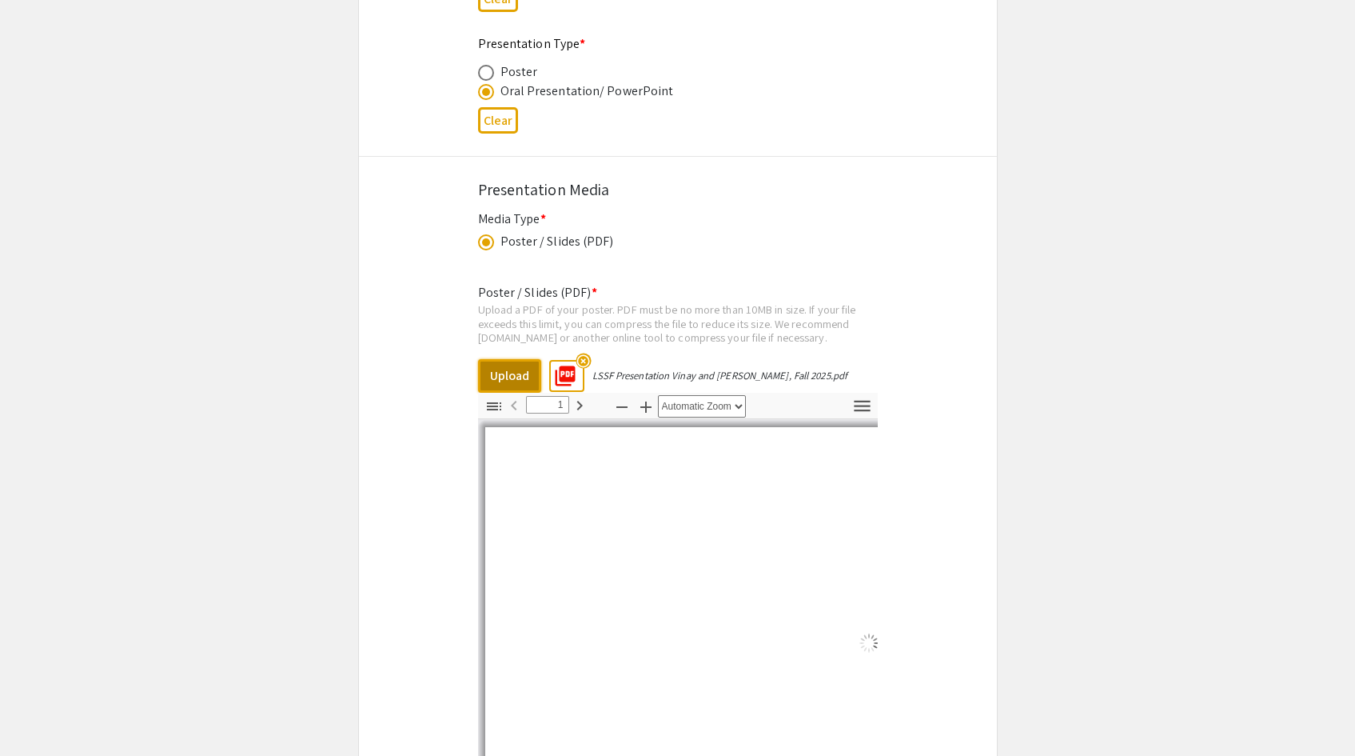
select select "auto"
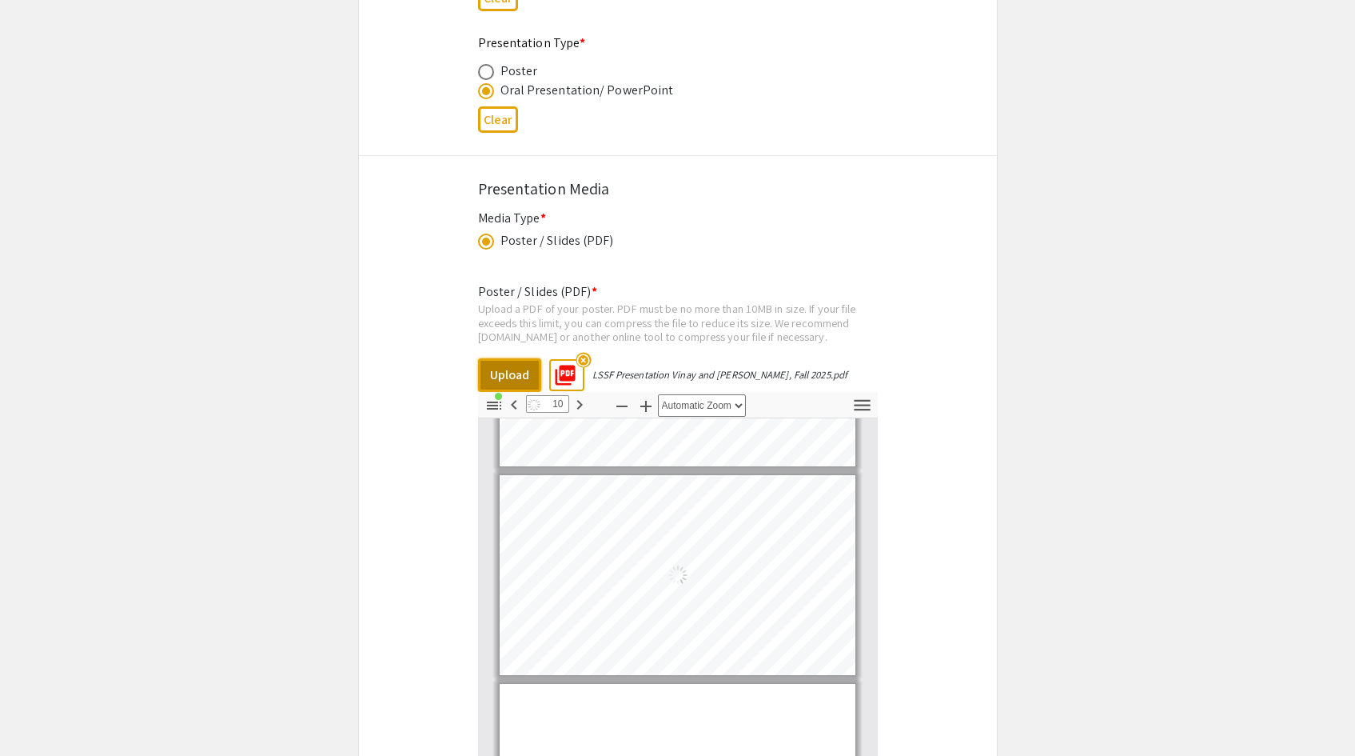
type input "11"
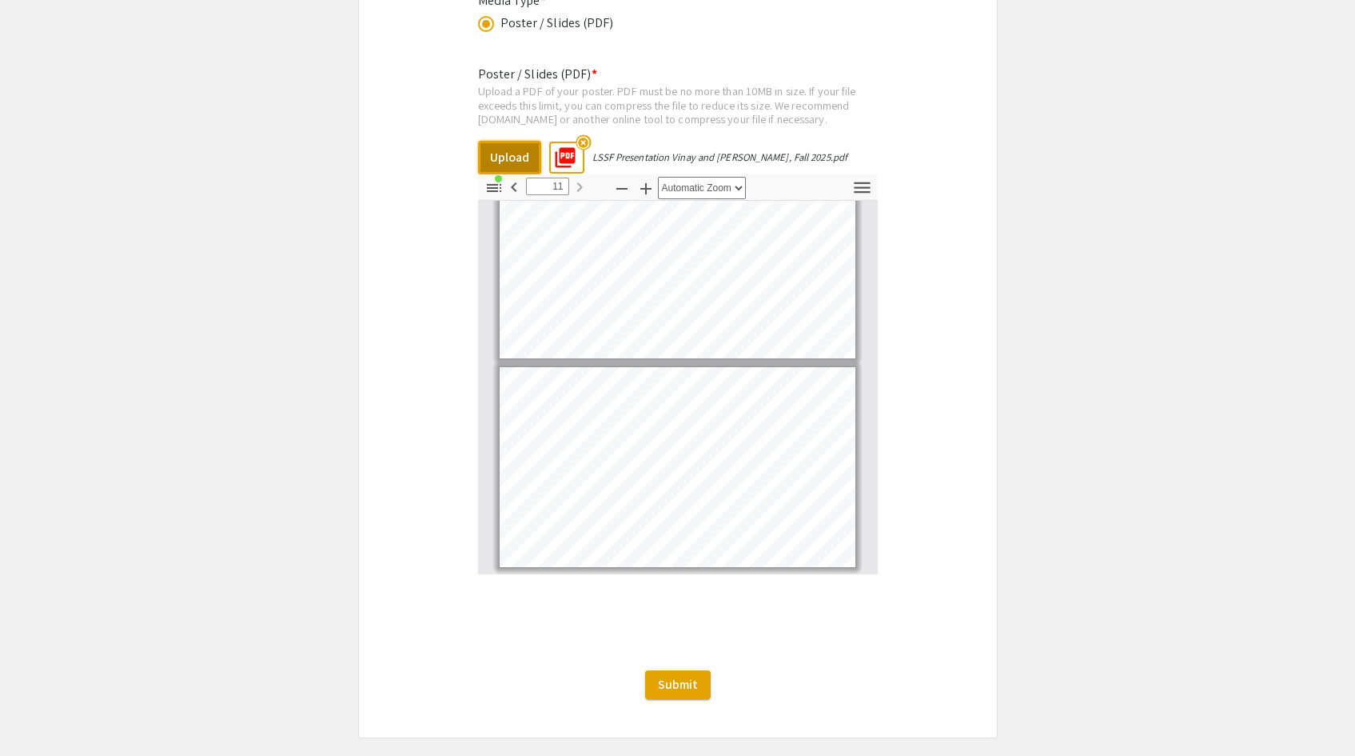
scroll to position [2896, 0]
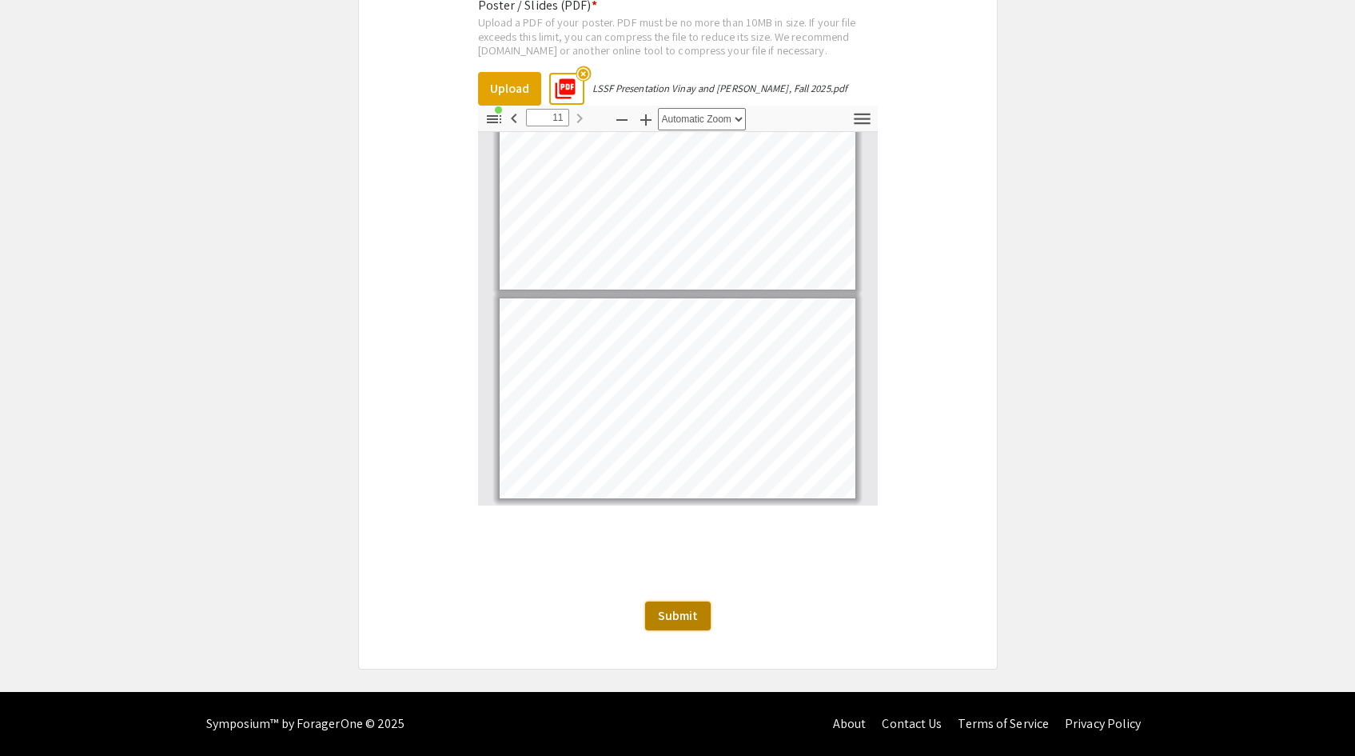
click at [665, 601] on button "Submit" at bounding box center [678, 615] width 66 height 29
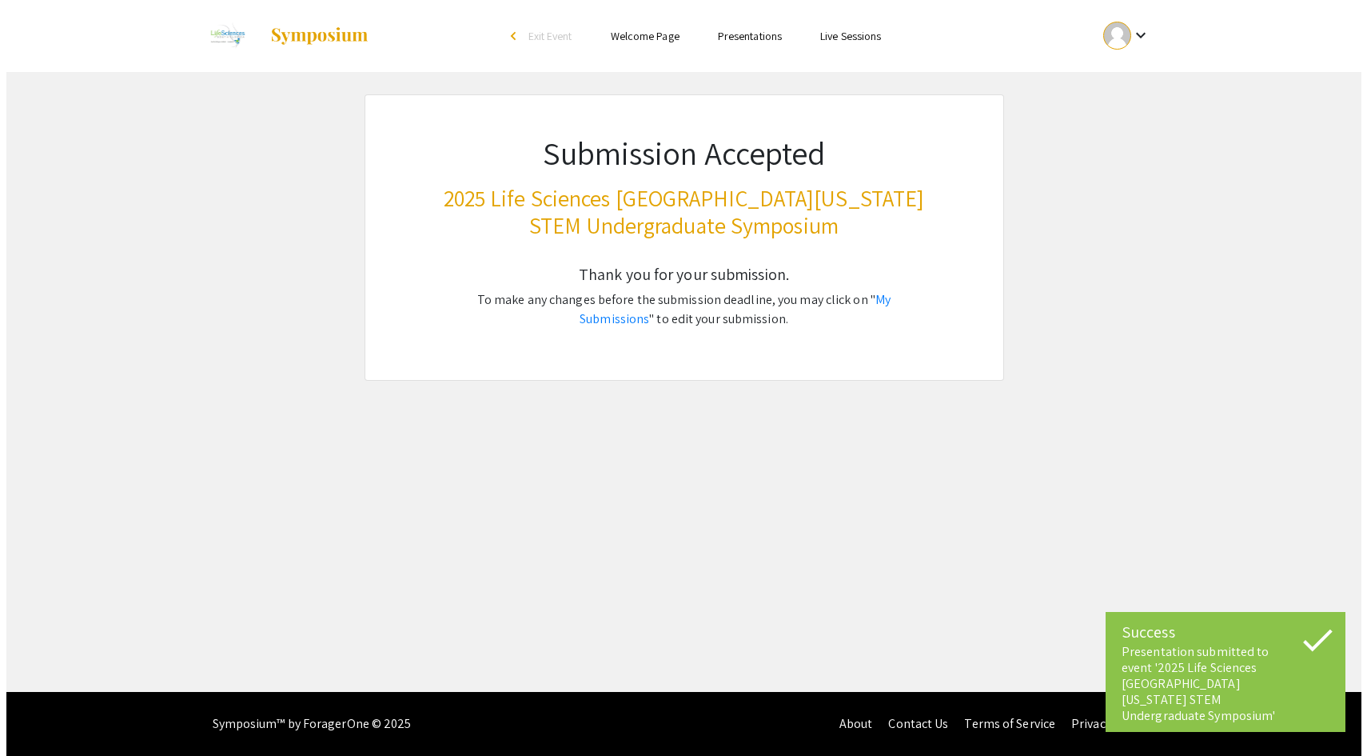
scroll to position [0, 0]
